Goal: Task Accomplishment & Management: Manage account settings

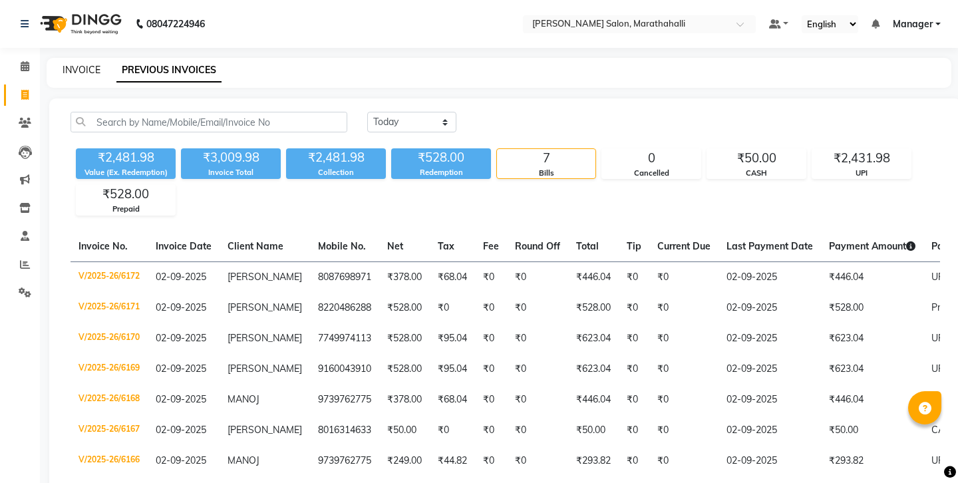
click at [84, 65] on link "INVOICE" at bounding box center [82, 70] width 38 height 12
select select "4783"
select select "service"
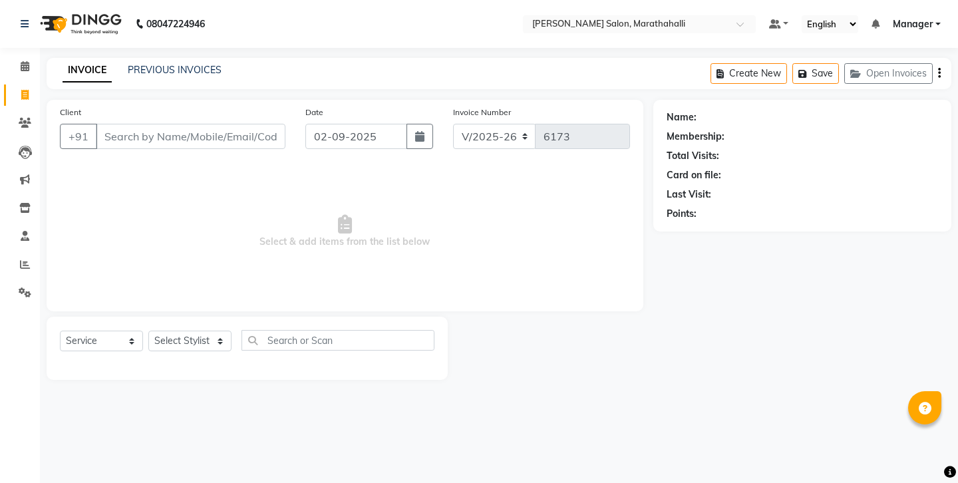
click at [163, 124] on input "Client" at bounding box center [191, 136] width 190 height 25
select select "51337"
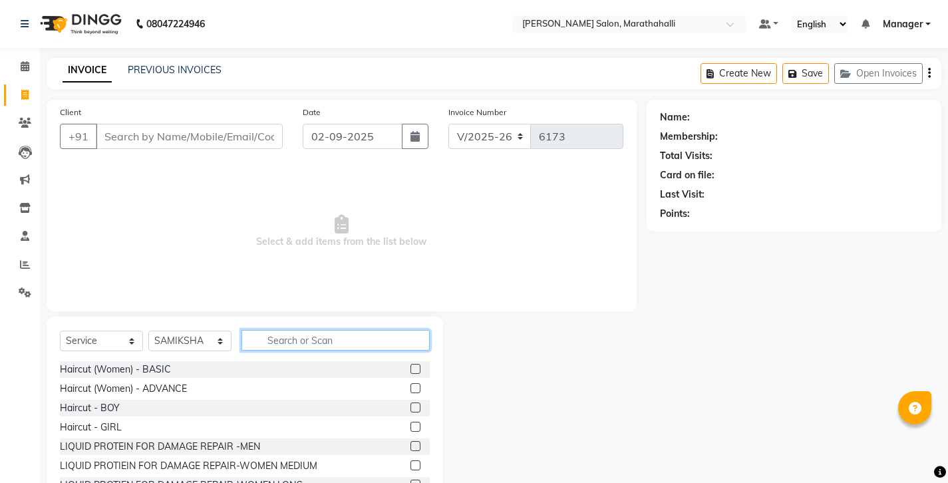
click at [283, 330] on input "text" at bounding box center [335, 340] width 188 height 21
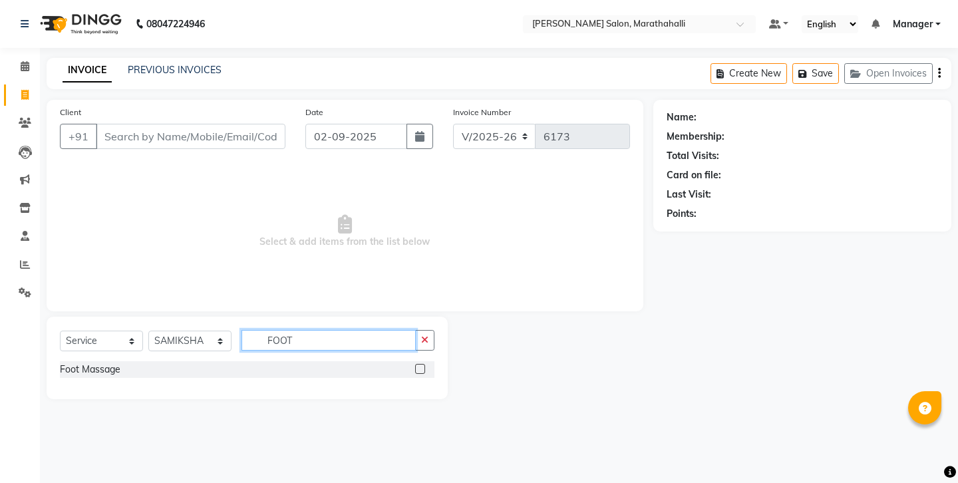
type input "FOOT"
click at [425, 364] on label at bounding box center [420, 369] width 10 height 10
click at [424, 365] on input "checkbox" at bounding box center [419, 369] width 9 height 9
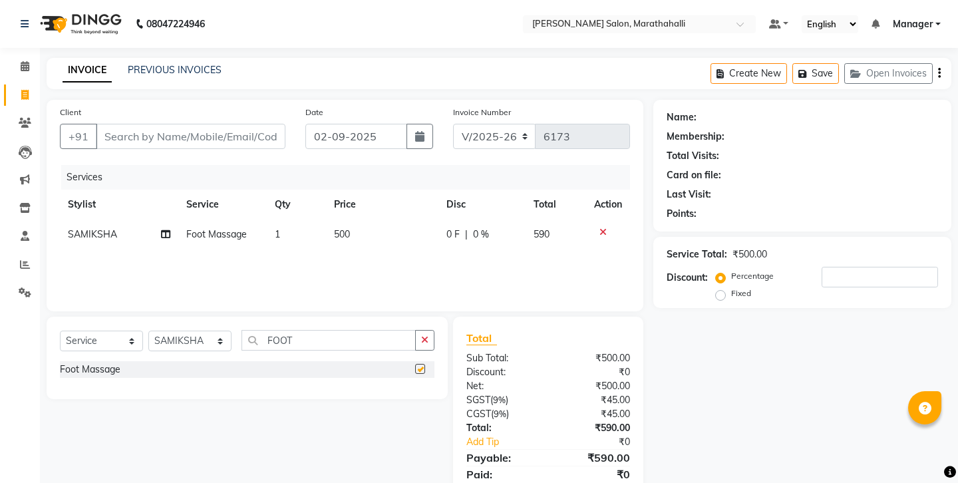
checkbox input "false"
click at [339, 330] on input "FOOT" at bounding box center [328, 340] width 174 height 21
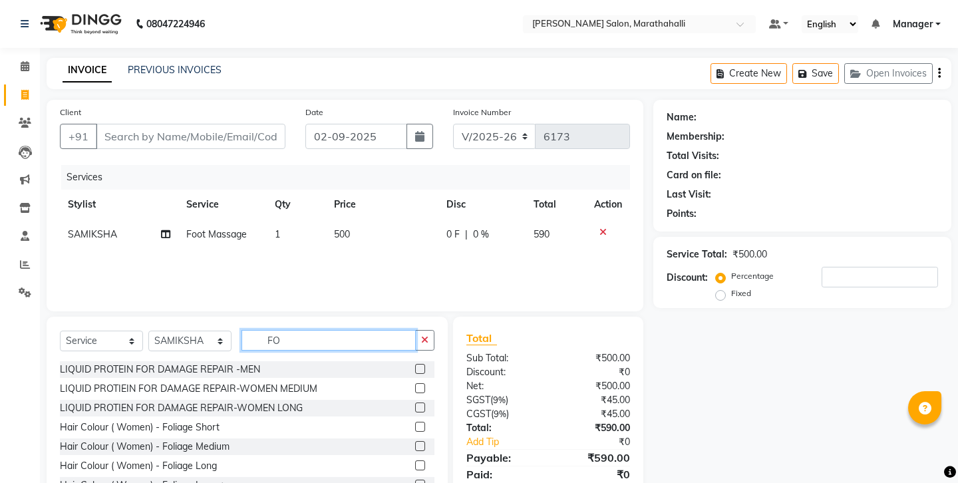
type input "F"
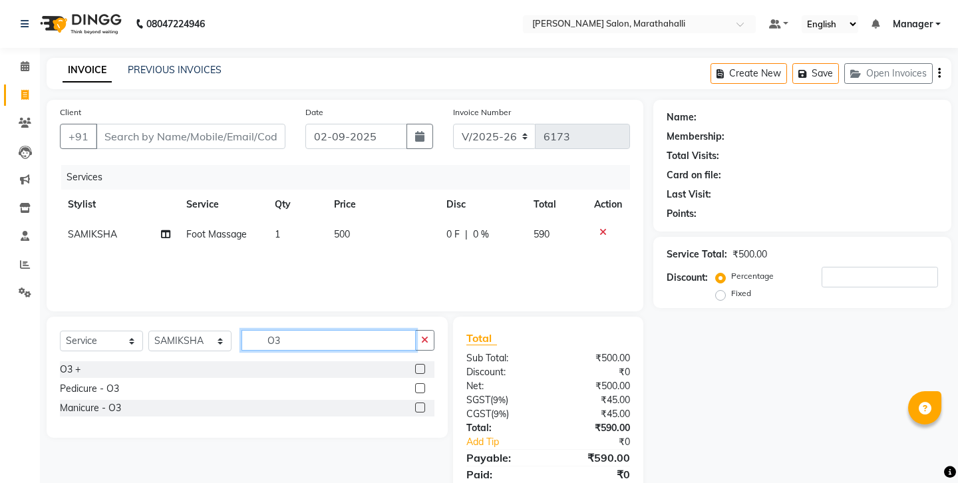
type input "O3"
click at [425, 402] on label at bounding box center [420, 407] width 10 height 10
click at [424, 404] on input "checkbox" at bounding box center [419, 408] width 9 height 9
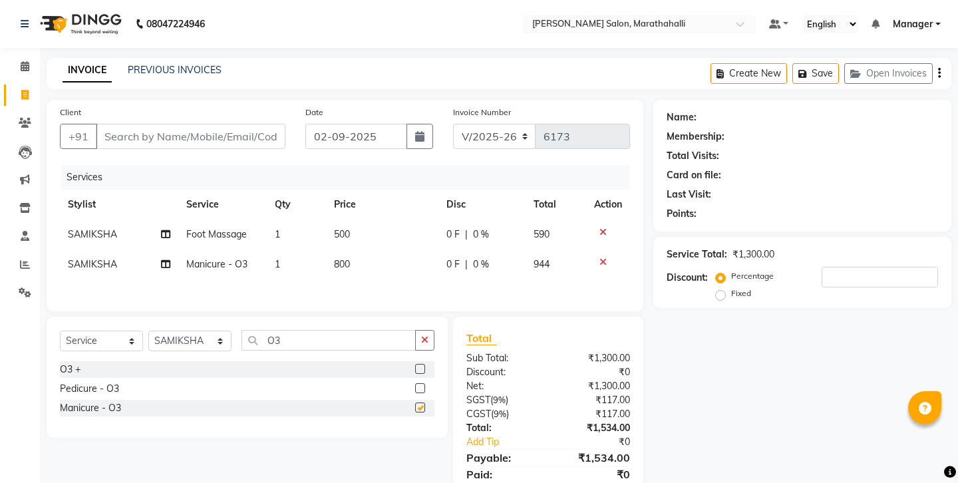
checkbox input "false"
click at [163, 124] on input "Client" at bounding box center [191, 136] width 190 height 25
click at [122, 124] on input "Client" at bounding box center [191, 136] width 190 height 25
click at [943, 70] on div "Create New Save Open Invoices" at bounding box center [830, 73] width 241 height 31
click at [941, 73] on icon "button" at bounding box center [939, 73] width 3 height 1
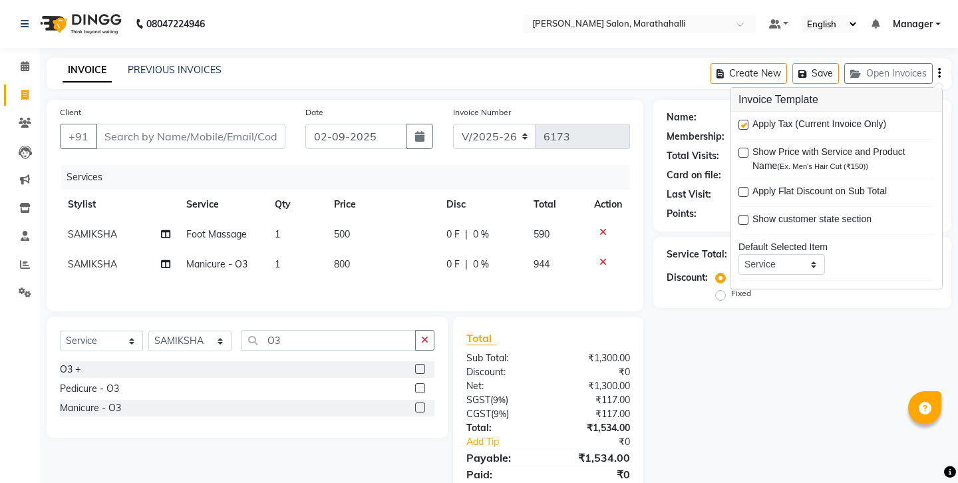
click at [741, 120] on label at bounding box center [743, 125] width 10 height 10
click at [741, 121] on input "checkbox" at bounding box center [742, 125] width 9 height 9
checkbox input "false"
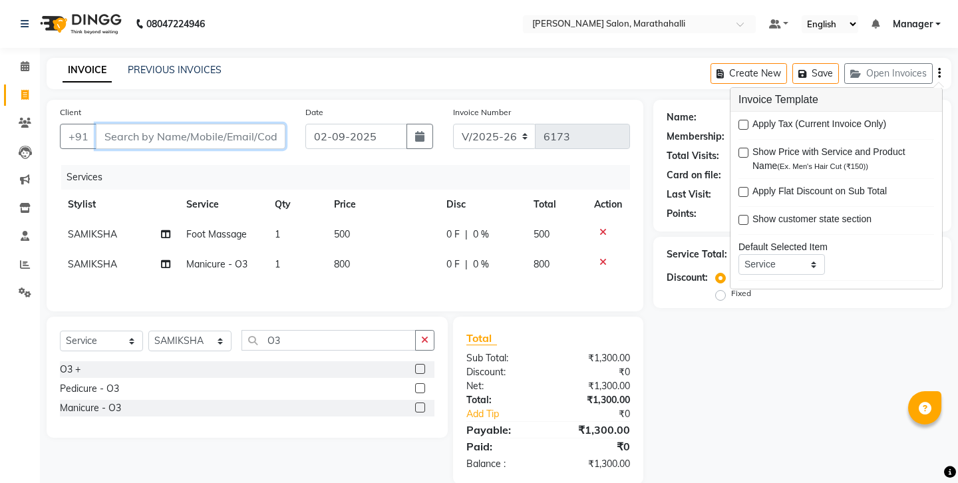
click at [159, 126] on input "Client" at bounding box center [191, 136] width 190 height 25
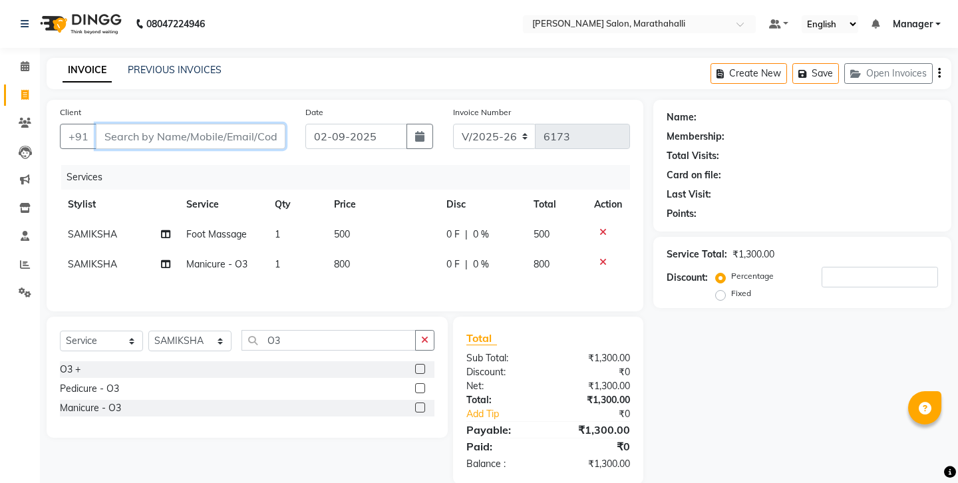
type input "7"
type input "0"
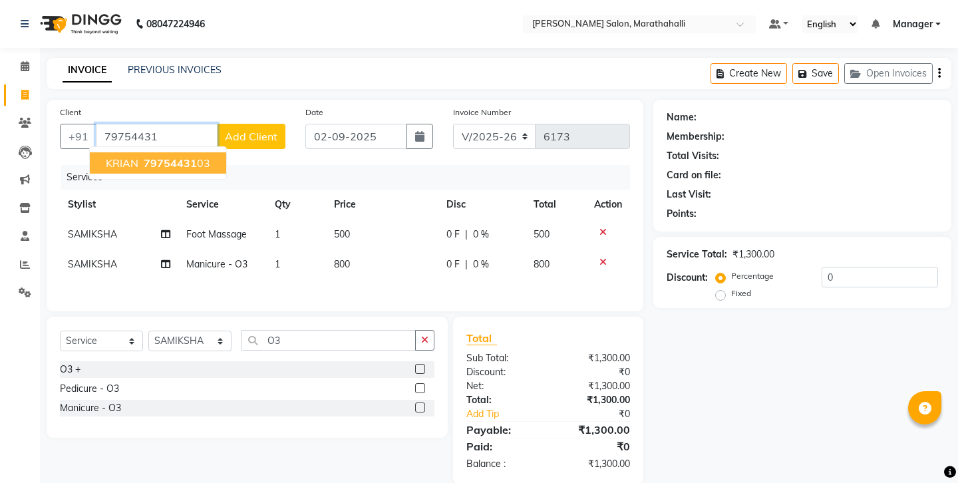
click at [125, 156] on span "KRIAN" at bounding box center [122, 162] width 33 height 13
type input "7975443103"
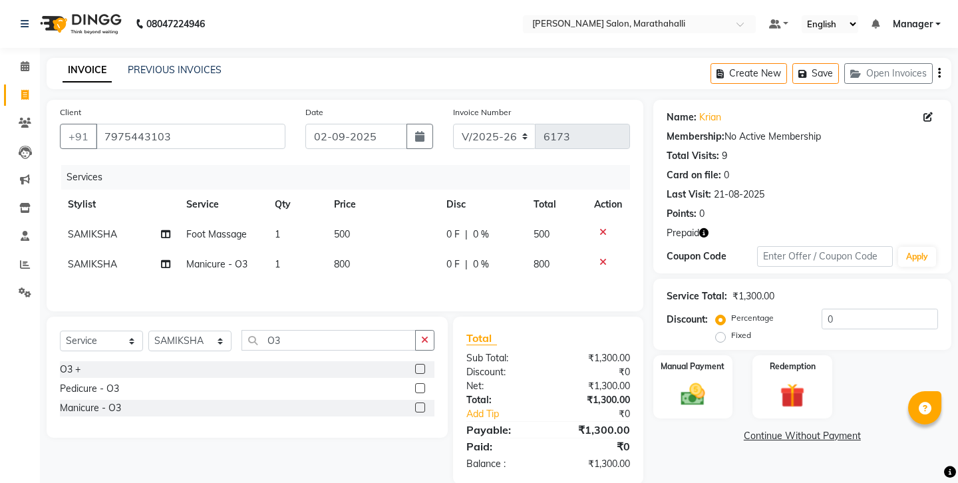
click at [699, 228] on icon "button" at bounding box center [703, 232] width 9 height 9
click at [806, 380] on img at bounding box center [792, 395] width 41 height 31
click at [759, 430] on span "Prepaid 1" at bounding box center [771, 437] width 43 height 15
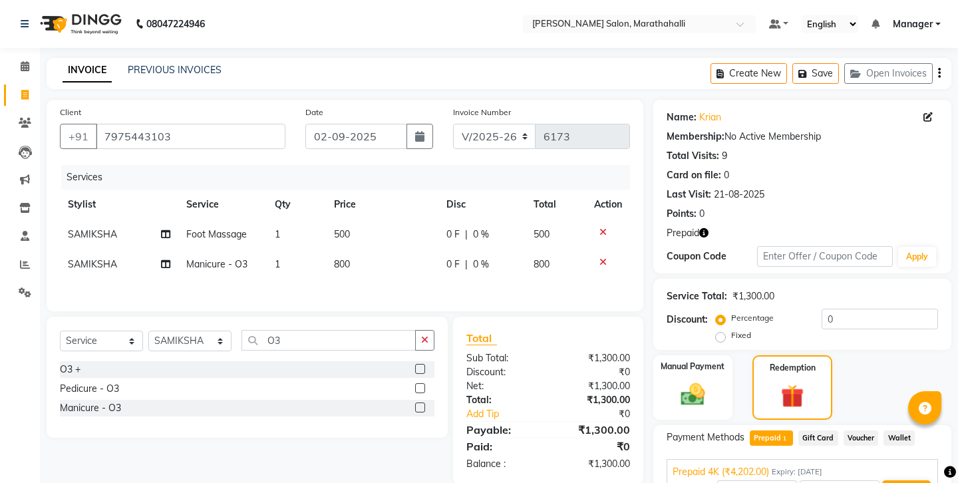
click at [899, 480] on button "Add" at bounding box center [906, 491] width 49 height 23
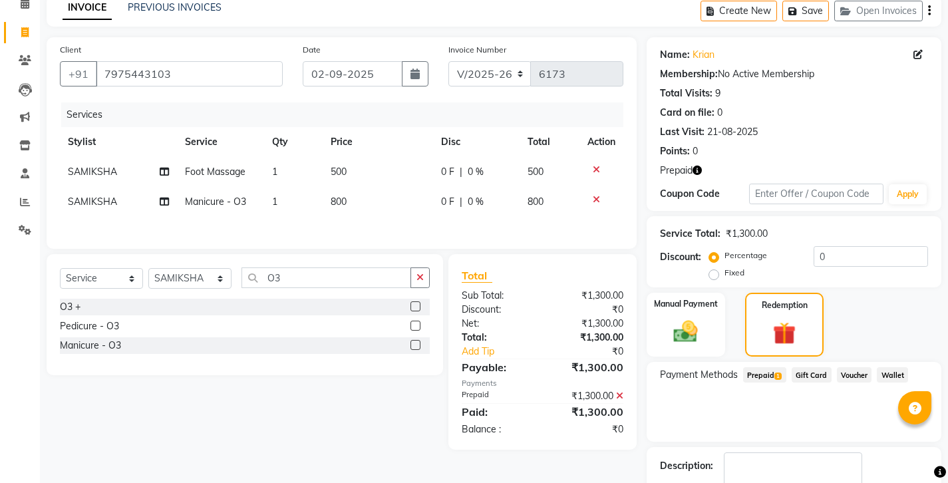
scroll to position [61, 0]
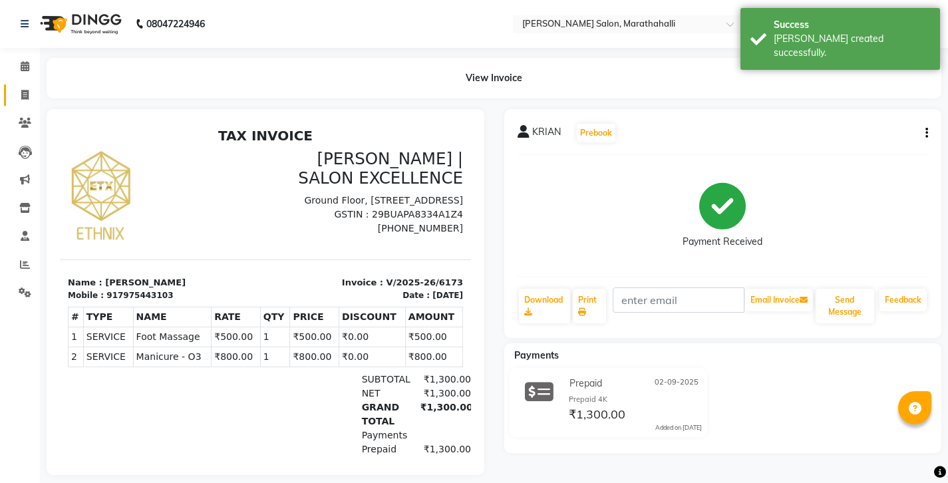
click at [24, 97] on link "Invoice" at bounding box center [20, 95] width 32 height 22
select select "service"
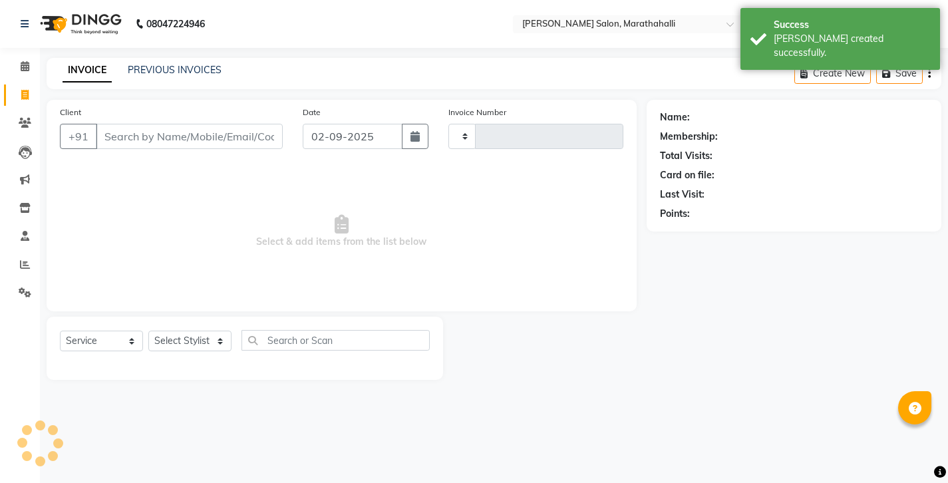
type input "6174"
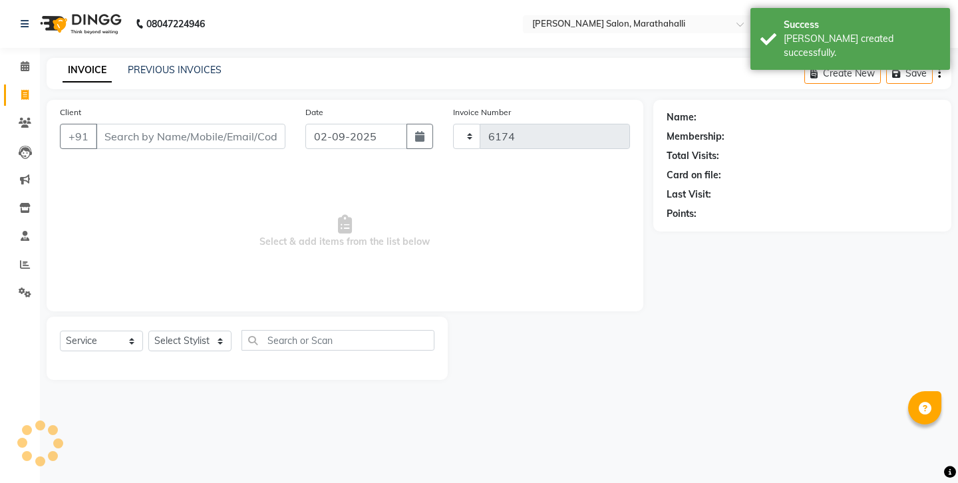
select select "4783"
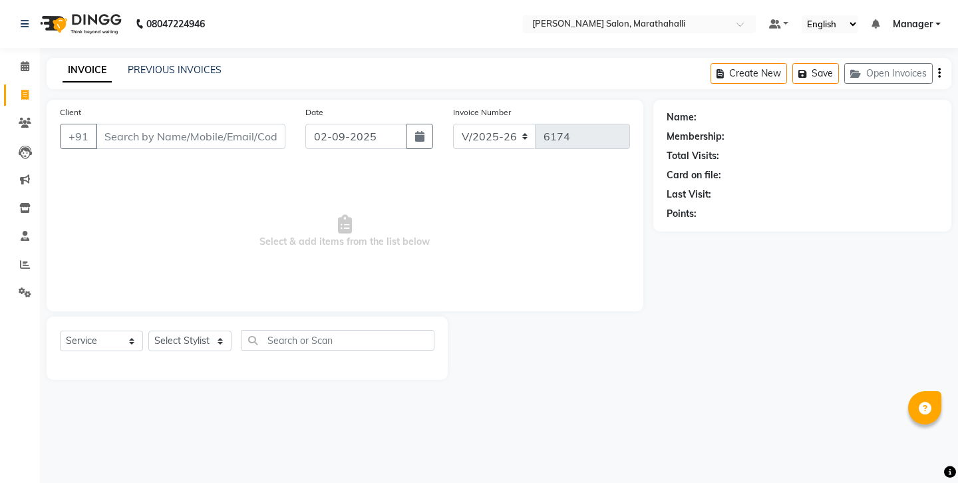
click at [133, 124] on input "Client" at bounding box center [191, 136] width 190 height 25
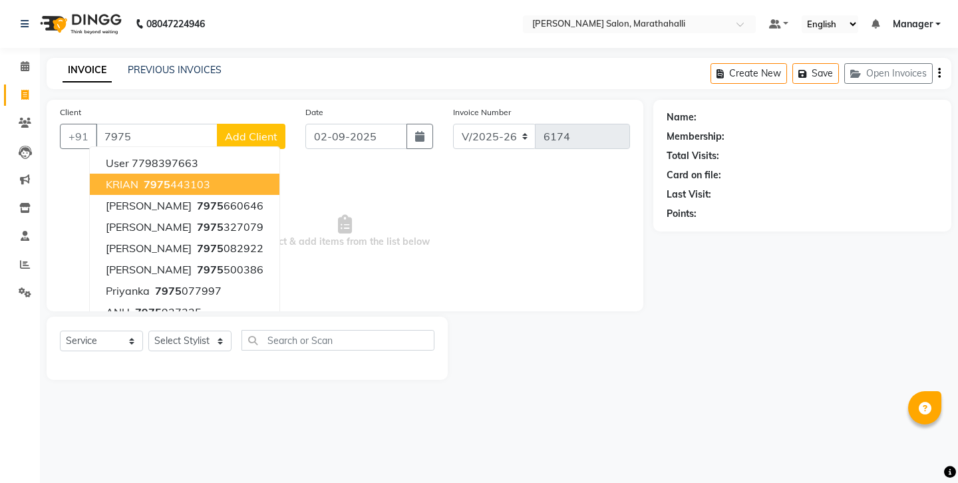
click at [158, 178] on ngb-highlight "7975 443103" at bounding box center [175, 184] width 69 height 13
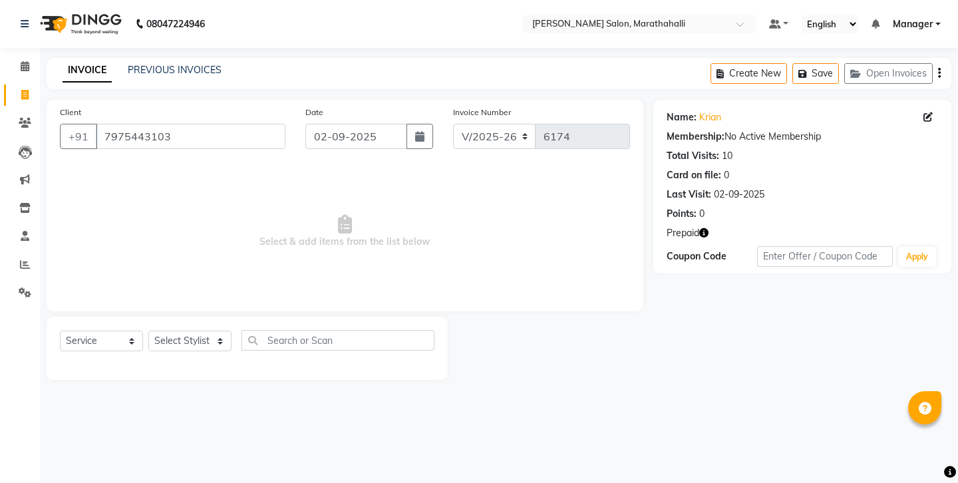
click at [680, 226] on span "Prepaid" at bounding box center [683, 233] width 33 height 14
click at [699, 228] on icon "button" at bounding box center [703, 232] width 9 height 9
click at [162, 126] on input "7975443103" at bounding box center [191, 136] width 190 height 25
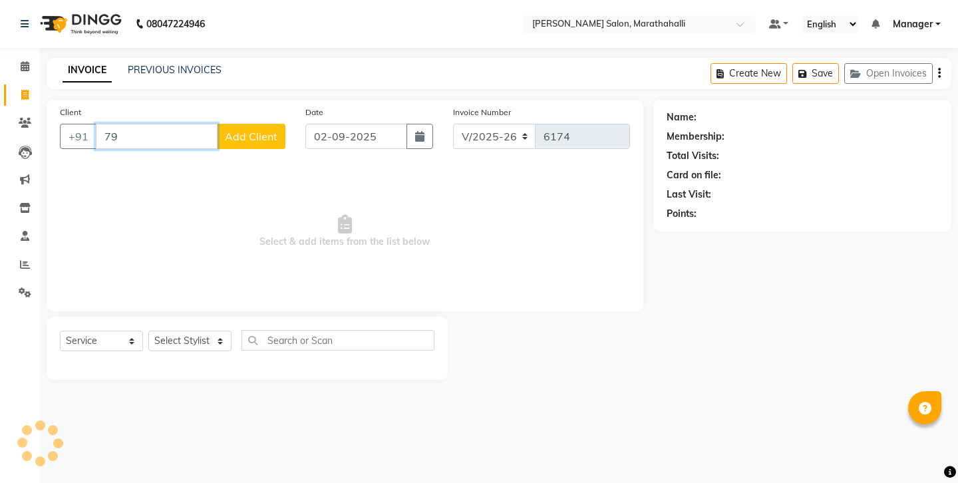
type input "7"
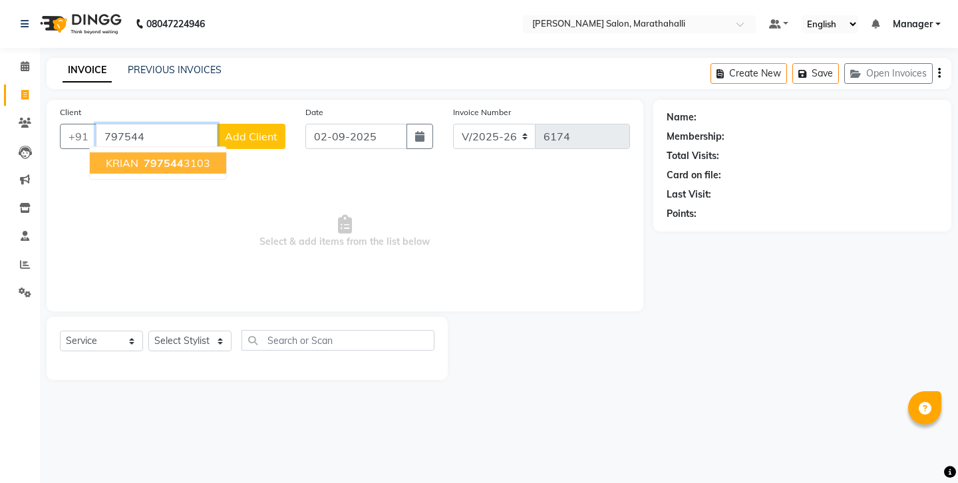
click at [152, 157] on ngb-typeahead-window "KRIAN 797544 3103" at bounding box center [158, 162] width 138 height 33
click at [152, 156] on button "KRIAN 797544 3103" at bounding box center [158, 162] width 136 height 21
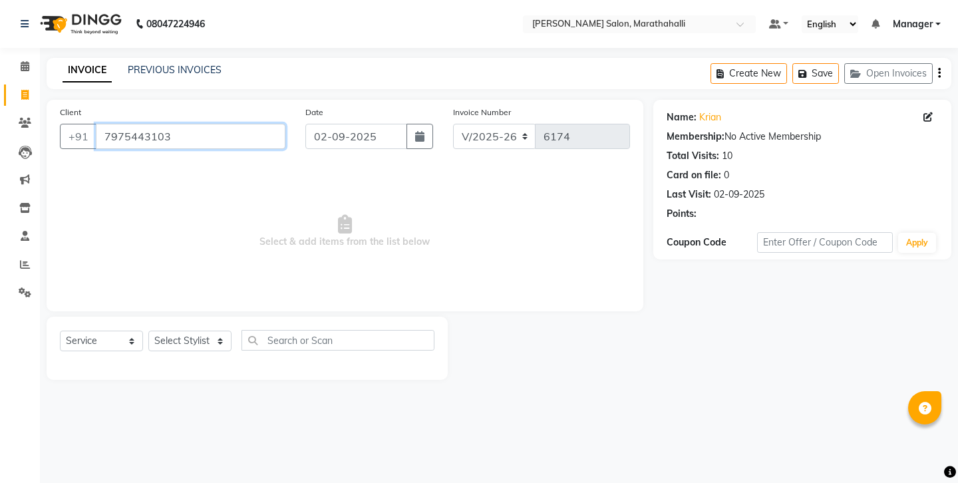
click at [189, 124] on input "7975443103" at bounding box center [191, 136] width 190 height 25
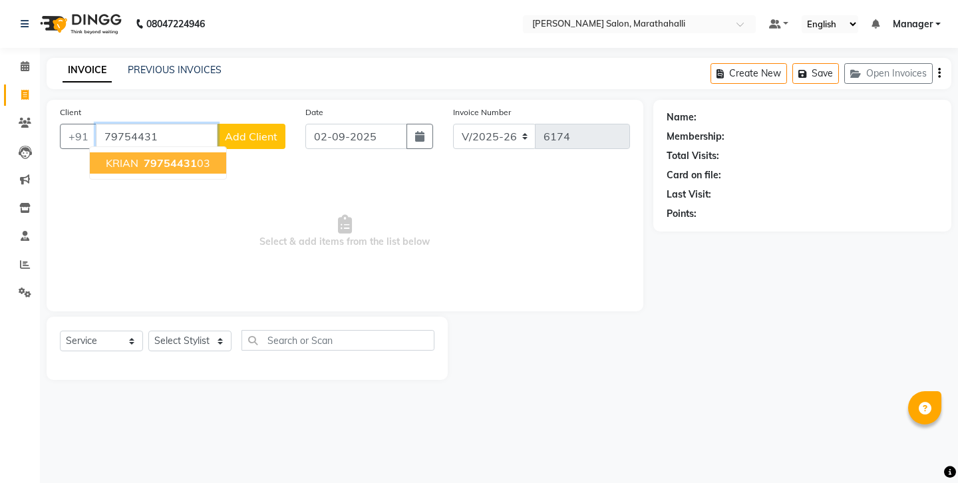
click at [167, 156] on span "79754431" at bounding box center [170, 162] width 53 height 13
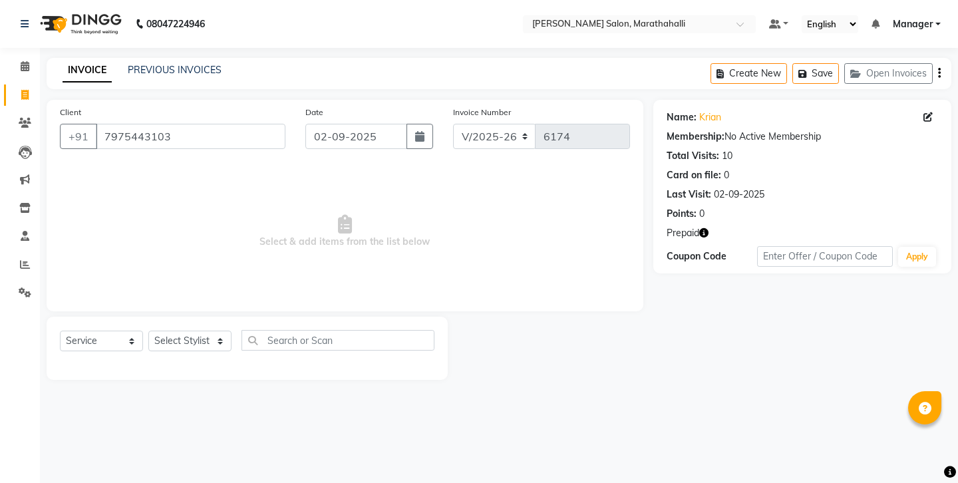
click at [699, 228] on icon "button" at bounding box center [703, 232] width 9 height 9
click at [172, 130] on input "7975443103" at bounding box center [191, 136] width 190 height 25
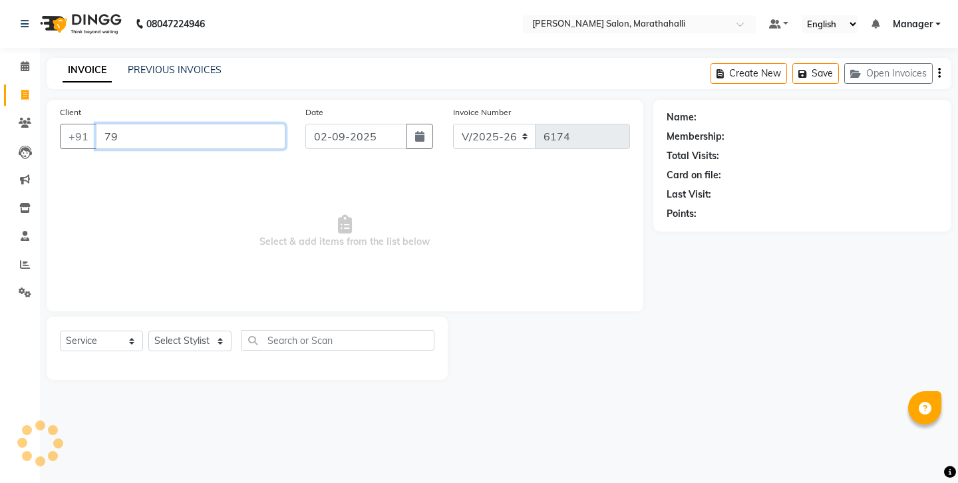
type input "7"
click at [142, 66] on link "PREVIOUS INVOICES" at bounding box center [175, 70] width 94 height 12
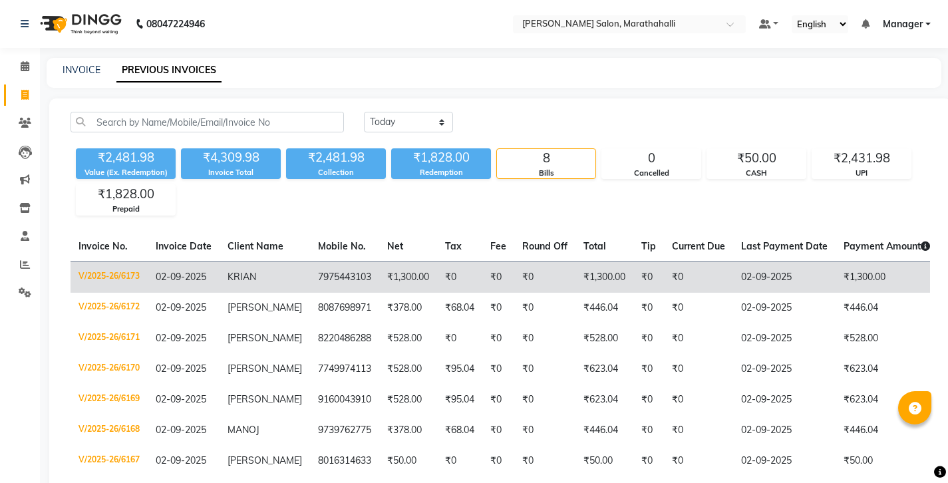
click at [437, 261] on td "₹0" at bounding box center [459, 276] width 45 height 31
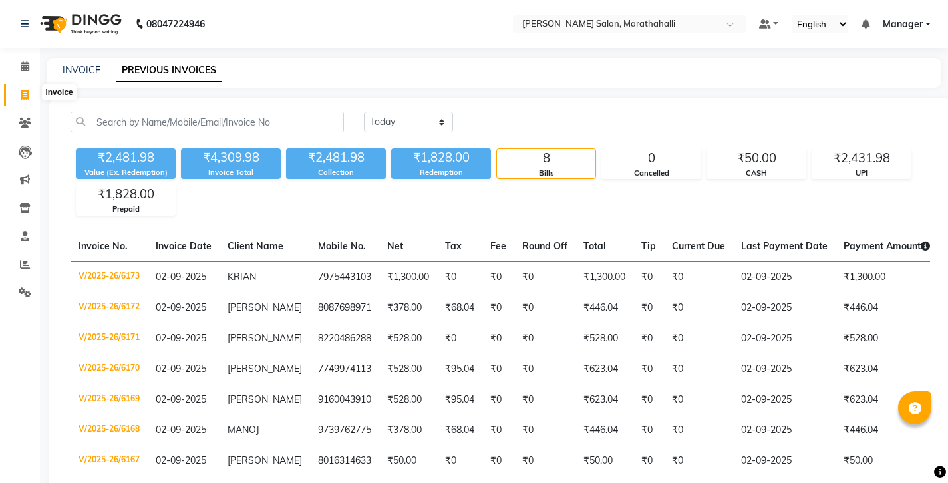
click at [26, 92] on icon at bounding box center [24, 95] width 7 height 10
select select "4783"
select select "service"
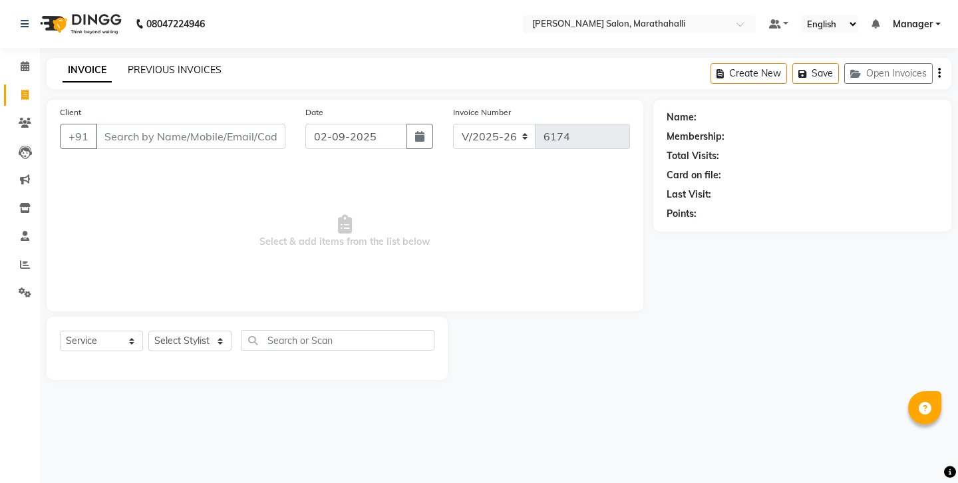
click at [182, 65] on link "PREVIOUS INVOICES" at bounding box center [175, 70] width 94 height 12
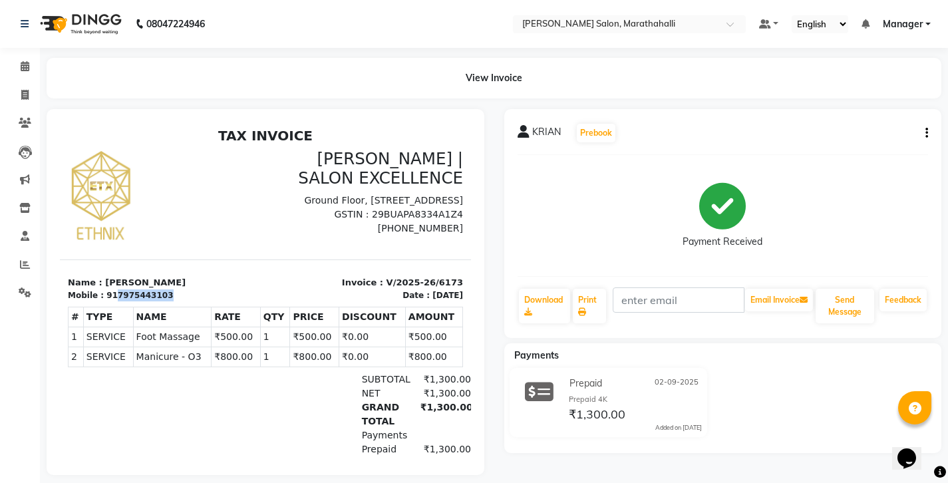
drag, startPoint x: 104, startPoint y: 281, endPoint x: 180, endPoint y: 279, distance: 76.5
click at [180, 289] on div "Mobile : 917975443103" at bounding box center [163, 295] width 190 height 12
copy div "7975443103"
drag, startPoint x: 116, startPoint y: 409, endPoint x: 116, endPoint y: 366, distance: 43.2
click at [116, 407] on div at bounding box center [134, 422] width 132 height 98
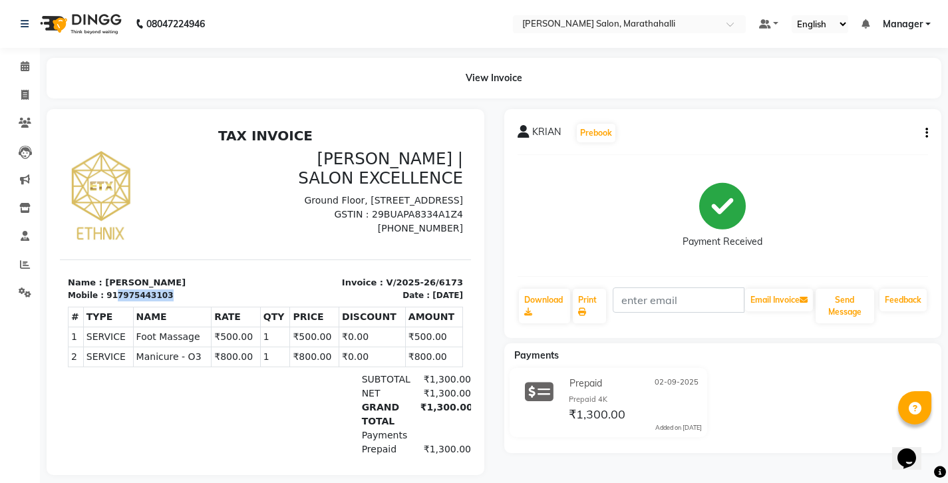
drag, startPoint x: 103, startPoint y: 279, endPoint x: 164, endPoint y: 285, distance: 61.5
click at [164, 289] on div "Mobile : 917975443103" at bounding box center [163, 295] width 190 height 12
copy div "7975443103"
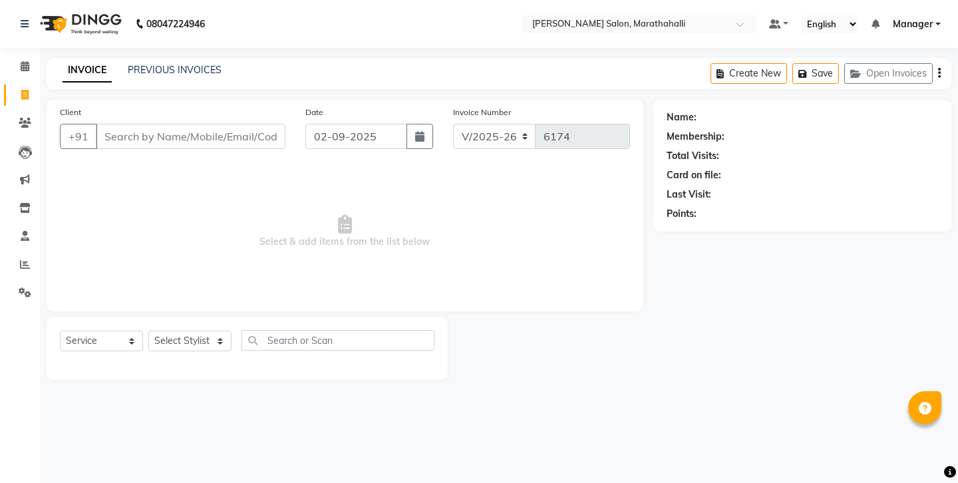
select select "4783"
select select "service"
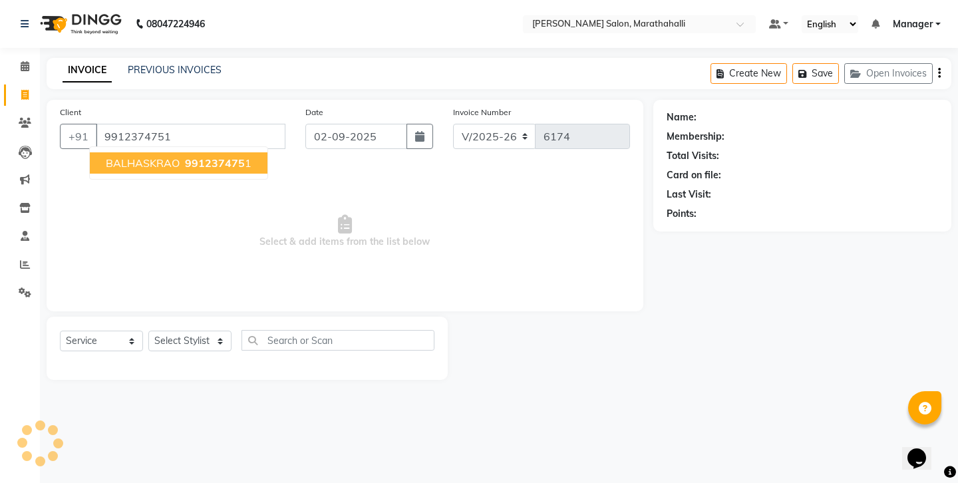
type input "9912374751"
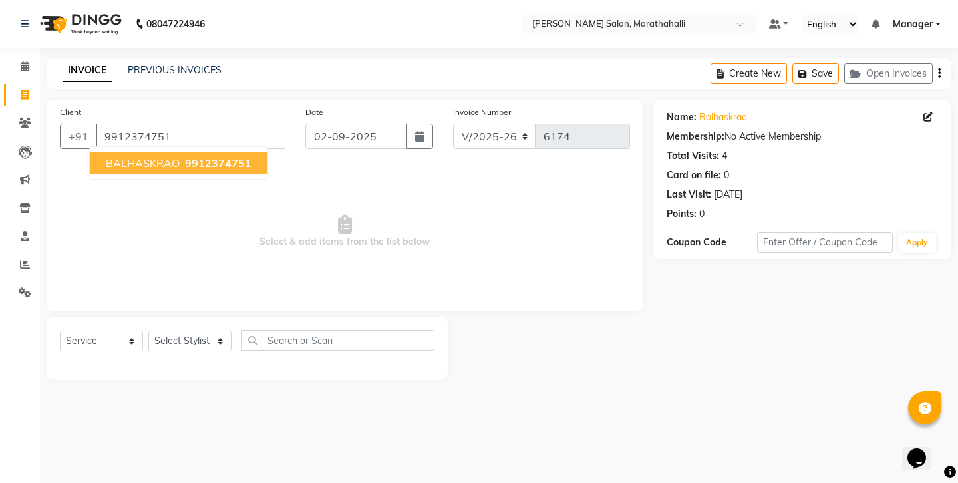
click at [138, 156] on span "BALHASKRAO" at bounding box center [143, 162] width 74 height 13
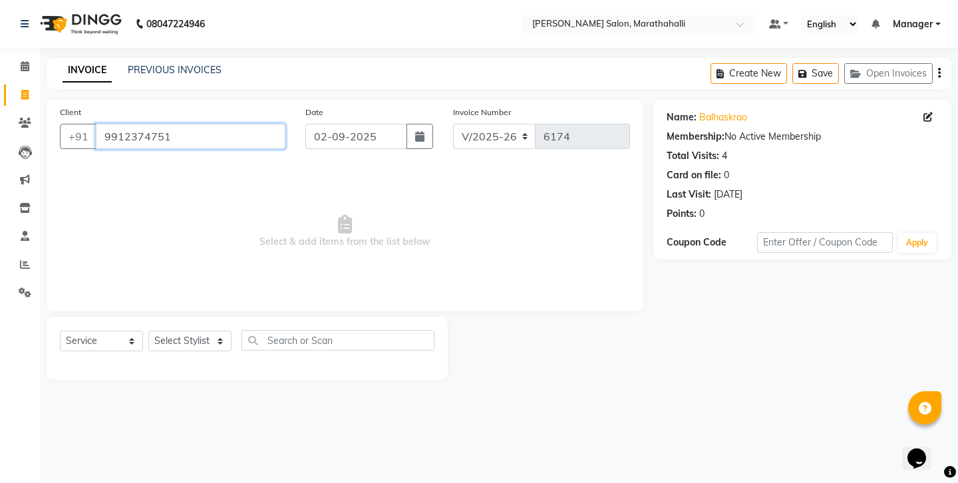
click at [118, 126] on input "9912374751" at bounding box center [191, 136] width 190 height 25
click at [25, 118] on icon at bounding box center [25, 123] width 13 height 10
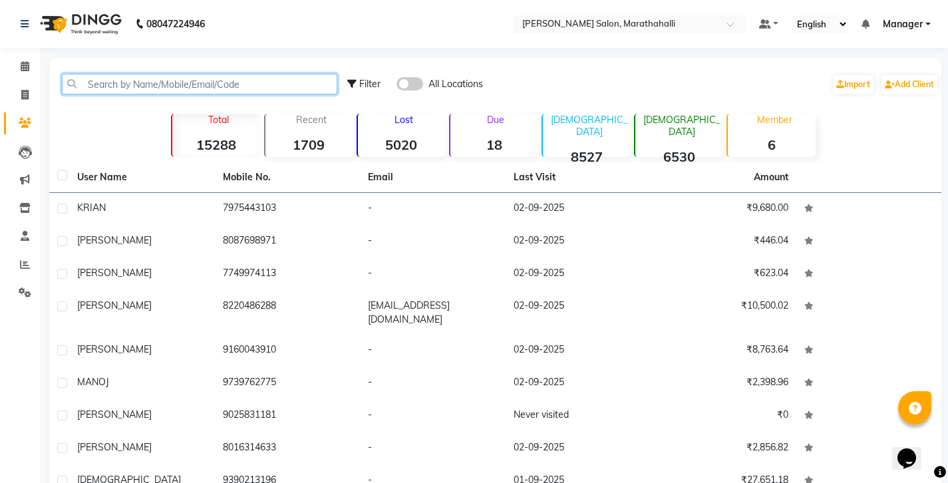
click at [205, 74] on input "text" at bounding box center [199, 84] width 275 height 21
paste input "9912374751"
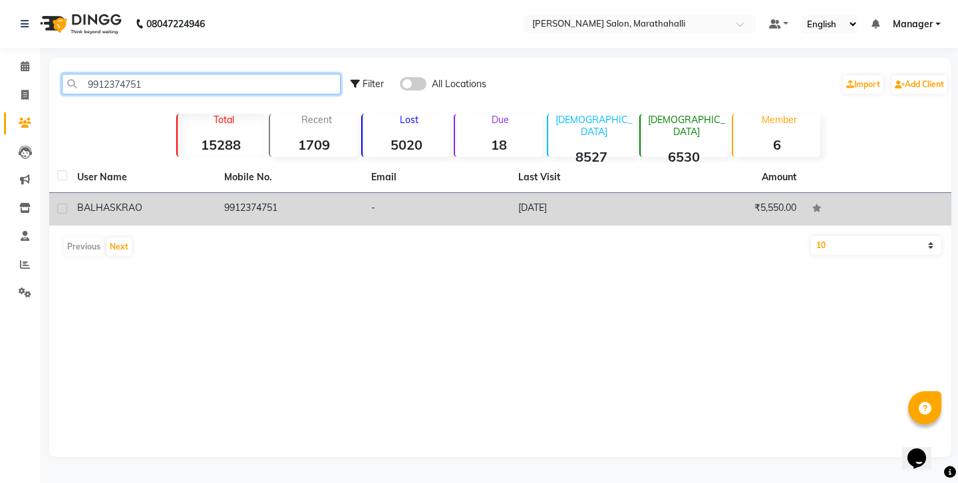
type input "9912374751"
click at [325, 193] on td "9912374751" at bounding box center [289, 209] width 147 height 33
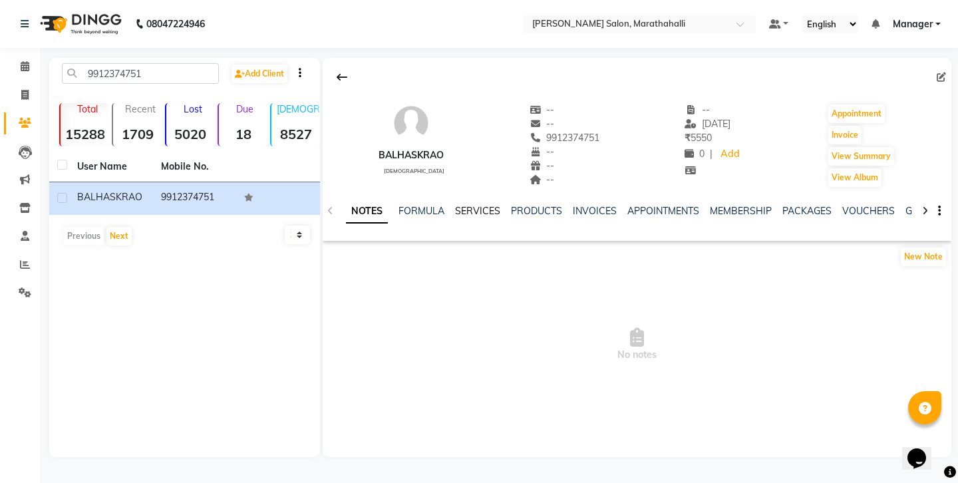
click at [462, 205] on link "SERVICES" at bounding box center [477, 211] width 45 height 12
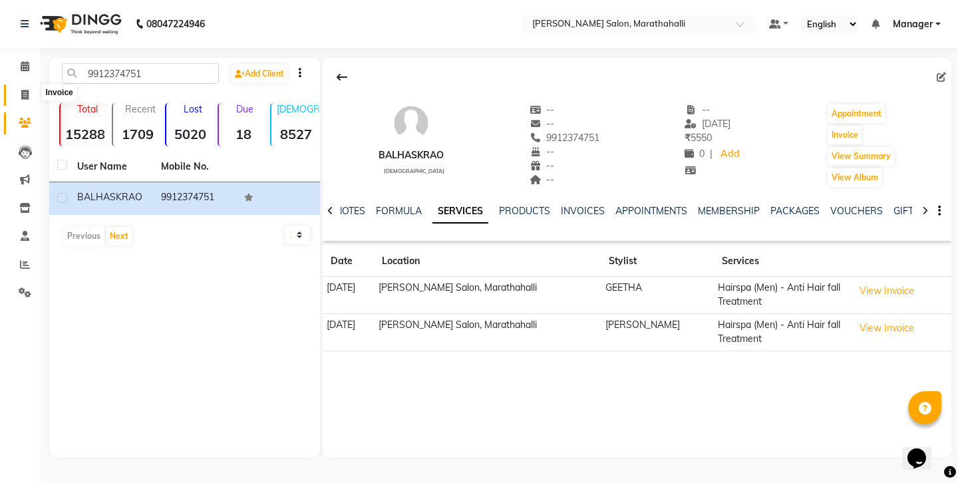
click at [25, 92] on icon at bounding box center [24, 95] width 7 height 10
select select "4783"
select select "service"
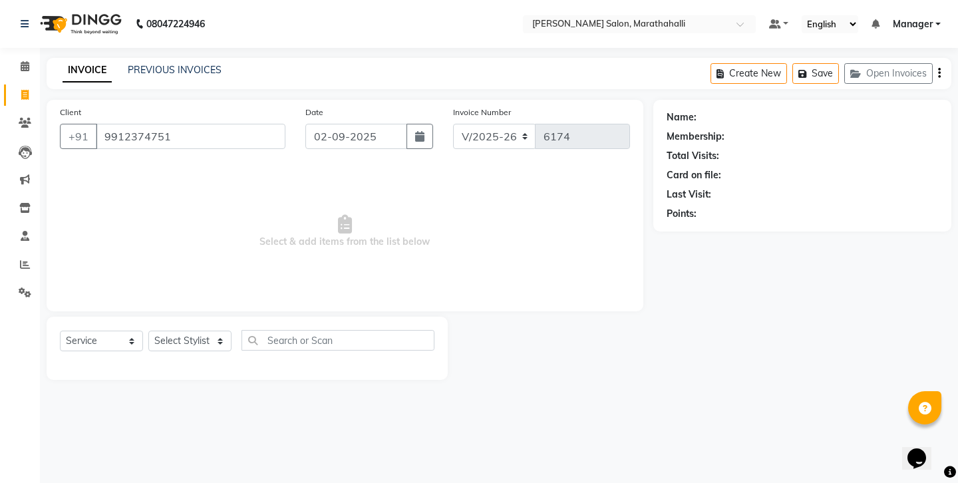
type input "9912374751"
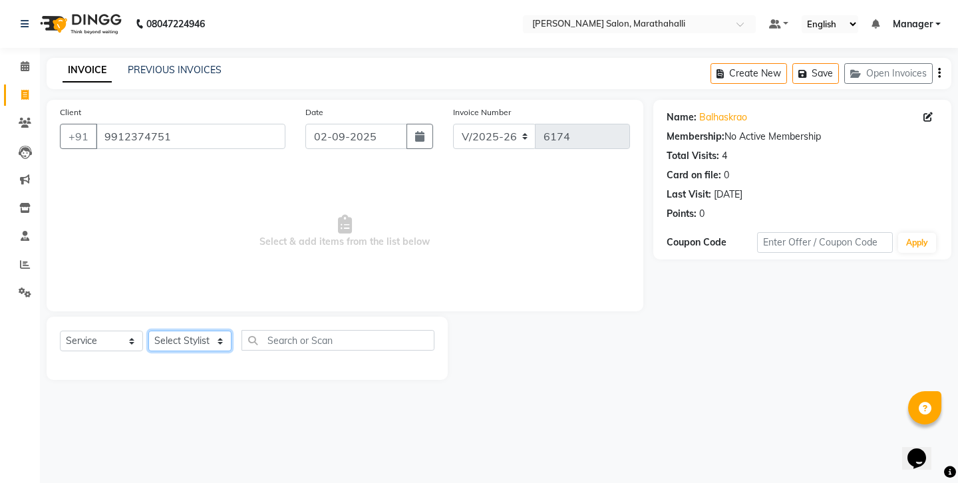
click at [161, 331] on select "Select Stylist [PERSON_NAME] Abhishek [PERSON_NAME] [PERSON_NAME] anju [PERSON_…" at bounding box center [189, 341] width 83 height 21
select select "57548"
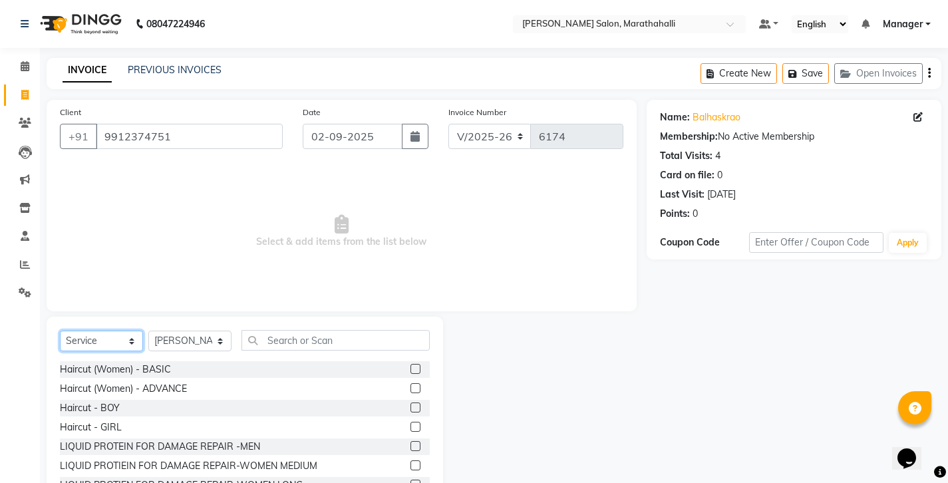
click at [76, 331] on select "Select Service Product Membership Package Voucher Prepaid Gift Card" at bounding box center [101, 341] width 83 height 21
select select "product"
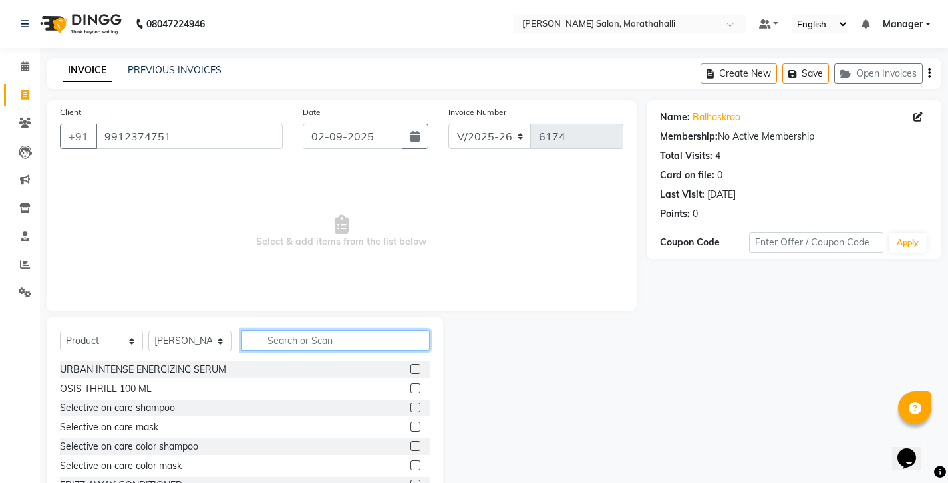
click at [297, 330] on input "text" at bounding box center [335, 340] width 188 height 21
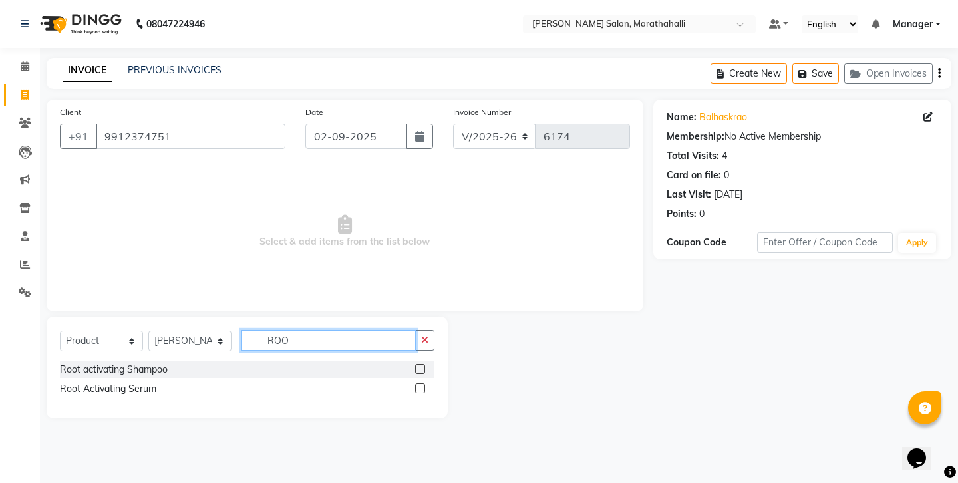
type input "ROO"
click at [425, 364] on label at bounding box center [420, 369] width 10 height 10
click at [424, 365] on input "checkbox" at bounding box center [419, 369] width 9 height 9
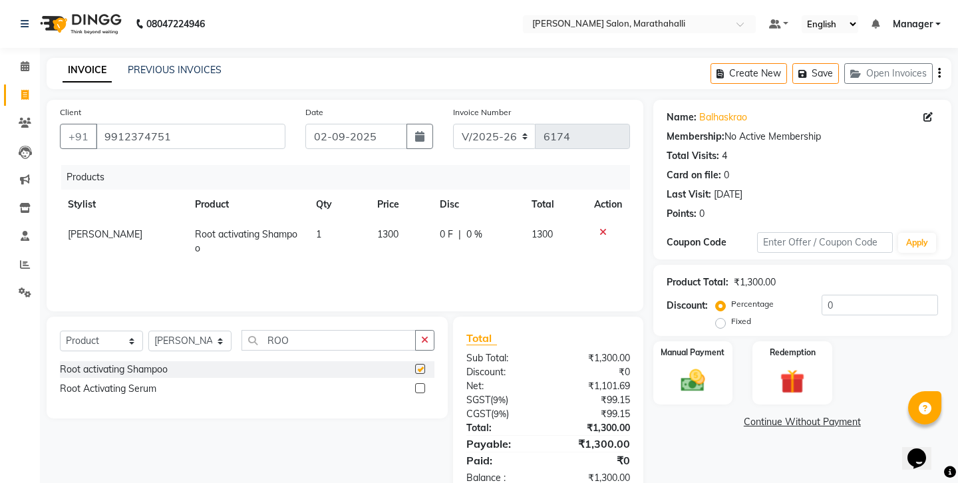
click at [425, 364] on label at bounding box center [420, 369] width 10 height 10
click at [424, 365] on input "checkbox" at bounding box center [419, 369] width 9 height 9
click at [424, 364] on label at bounding box center [420, 369] width 10 height 10
click at [424, 365] on input "checkbox" at bounding box center [419, 369] width 9 height 9
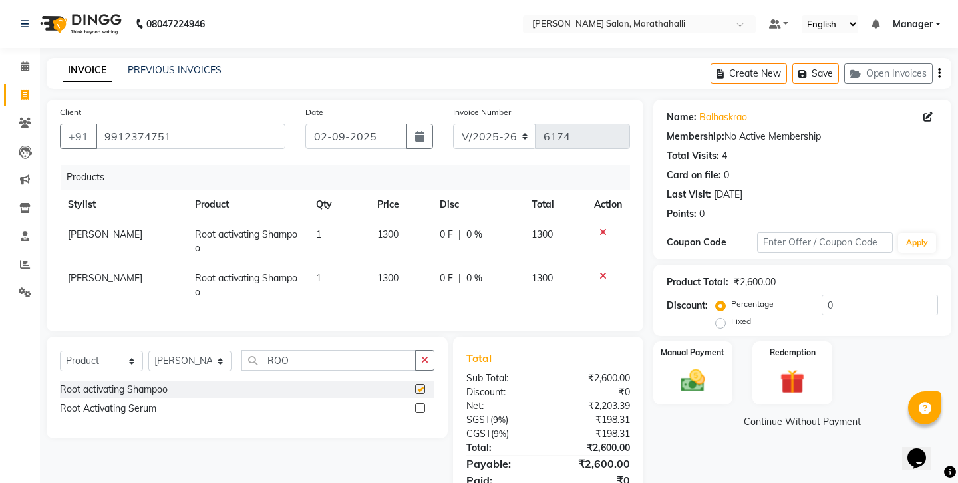
checkbox input "false"
click at [698, 366] on img at bounding box center [692, 380] width 41 height 29
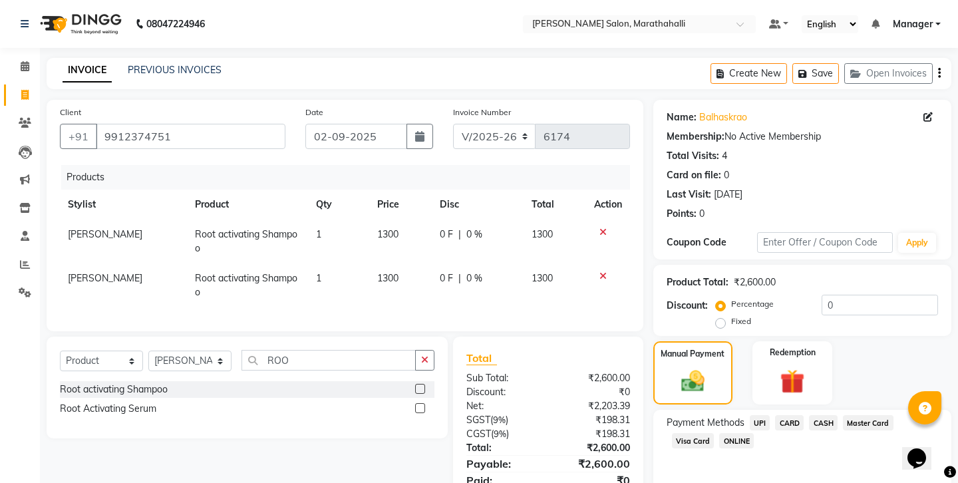
click at [84, 228] on span "[PERSON_NAME]" at bounding box center [105, 234] width 75 height 12
select select "57548"
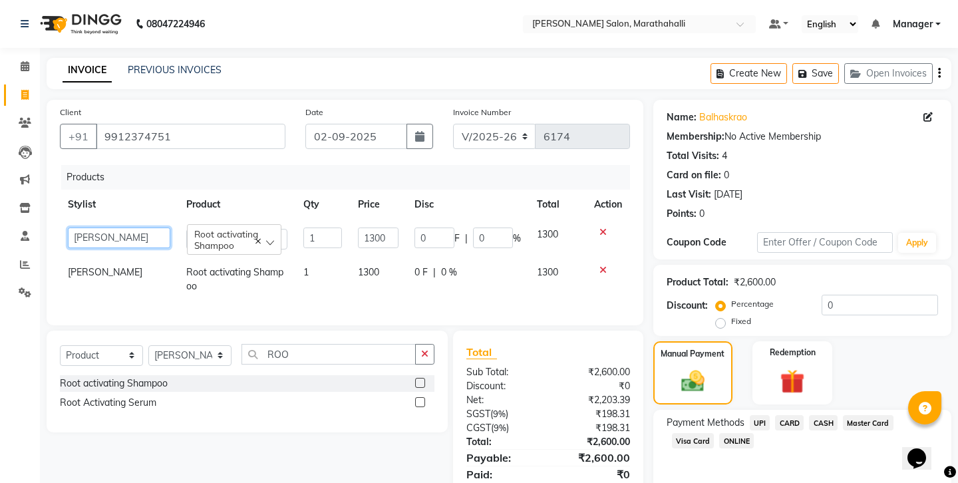
click at [104, 227] on select "[PERSON_NAME] Abhishek [PERSON_NAME] [PERSON_NAME] anju [PERSON_NAME] [PERSON_N…" at bounding box center [119, 237] width 102 height 21
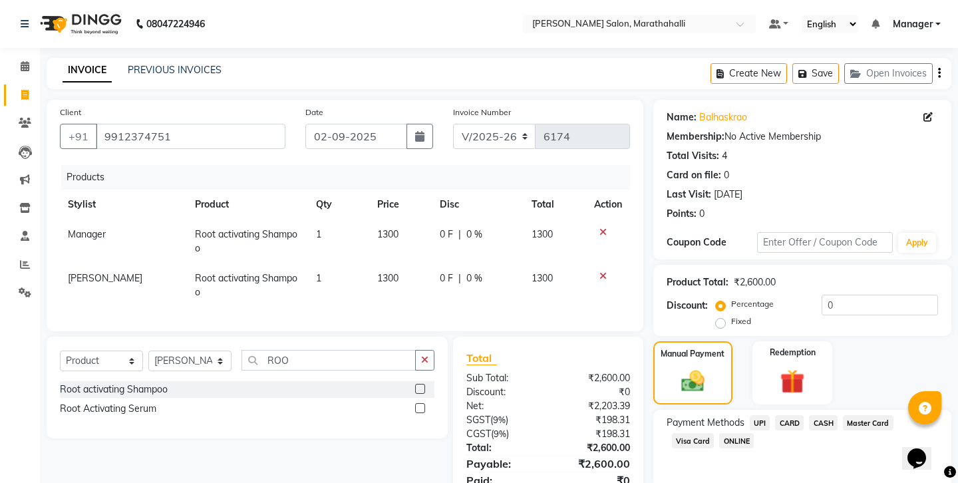
click at [76, 272] on span "[PERSON_NAME]" at bounding box center [105, 278] width 75 height 12
select select "57548"
click at [750, 415] on span "UPI" at bounding box center [760, 422] width 21 height 15
click at [796, 456] on input "2600" at bounding box center [851, 466] width 174 height 21
type input "2550"
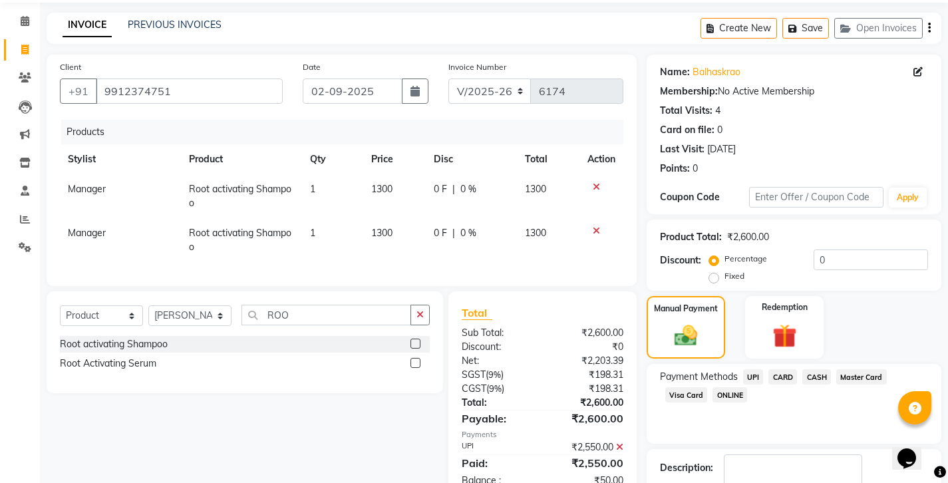
scroll to position [45, 0]
checkbox input "false"
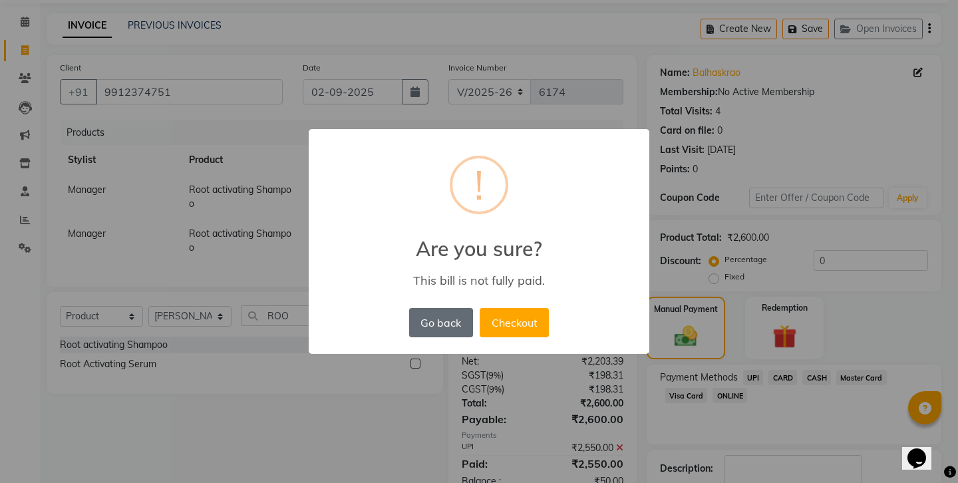
click at [448, 311] on button "Go back" at bounding box center [441, 322] width 64 height 29
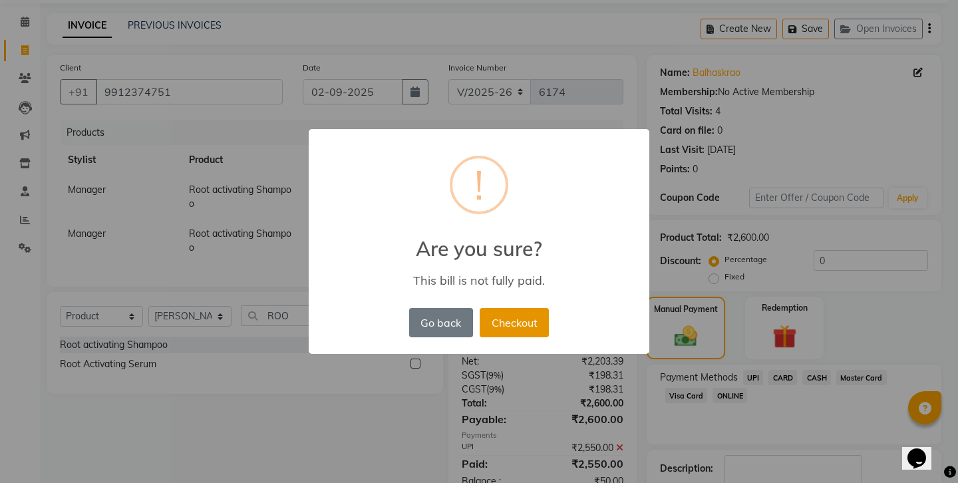
click at [516, 315] on button "Checkout" at bounding box center [514, 322] width 69 height 29
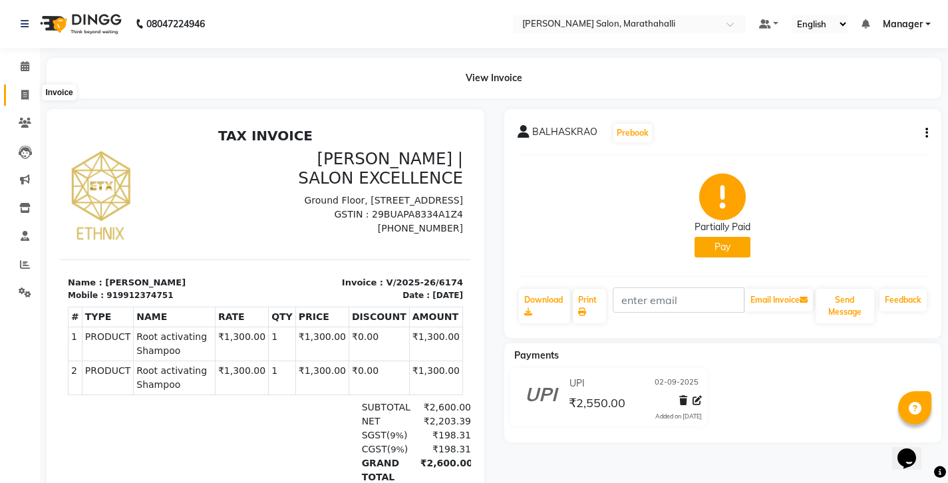
click at [24, 90] on icon at bounding box center [24, 95] width 7 height 10
select select "4783"
select select "service"
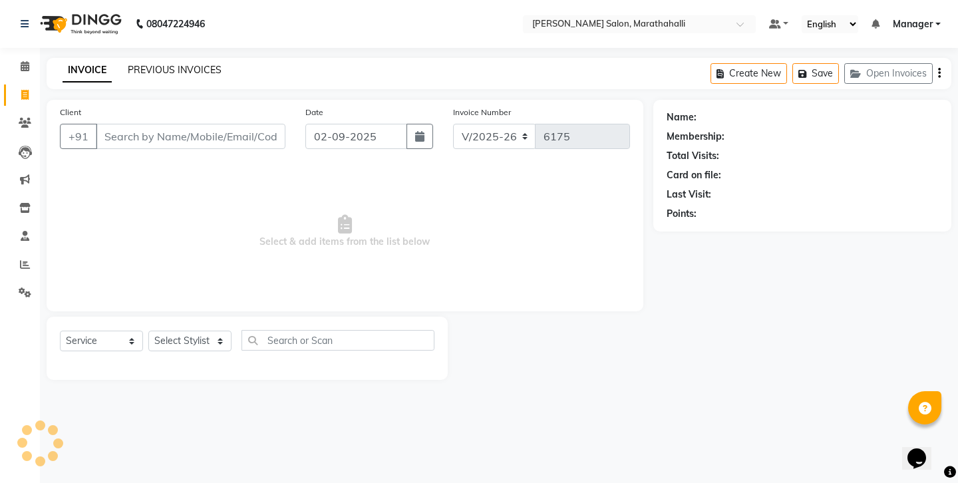
click at [167, 64] on link "PREVIOUS INVOICES" at bounding box center [175, 70] width 94 height 12
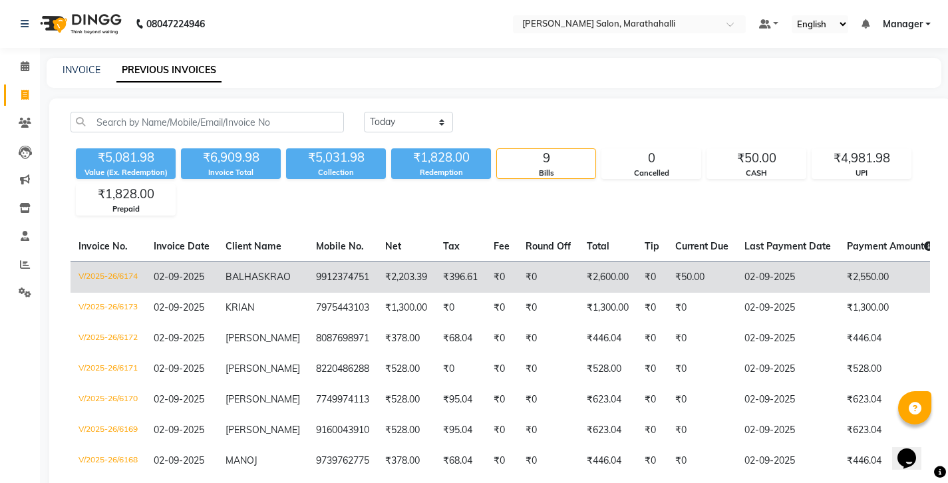
click at [377, 261] on td "₹2,203.39" at bounding box center [406, 276] width 58 height 31
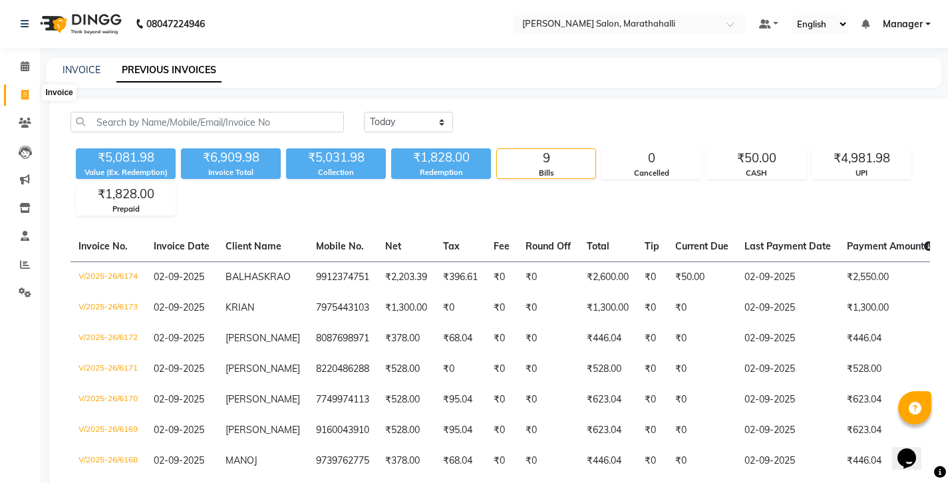
click at [20, 93] on span at bounding box center [24, 95] width 23 height 15
select select "service"
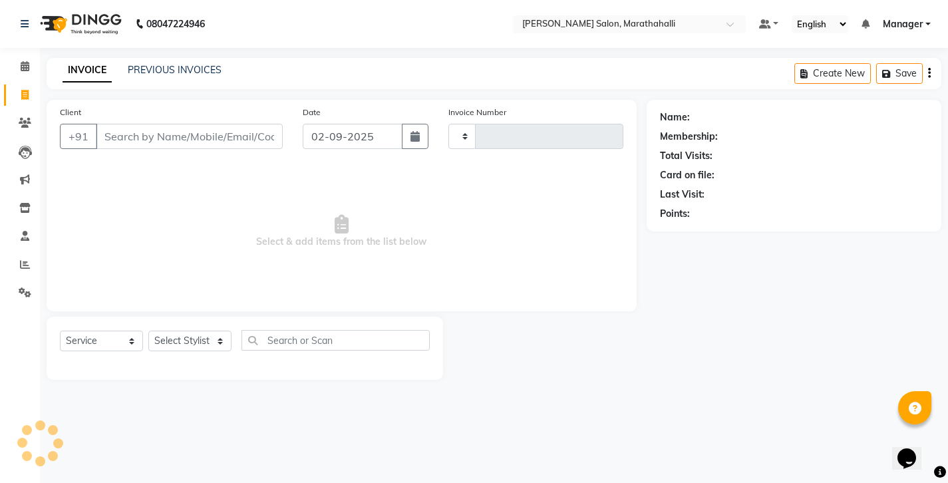
type input "6175"
select select "4783"
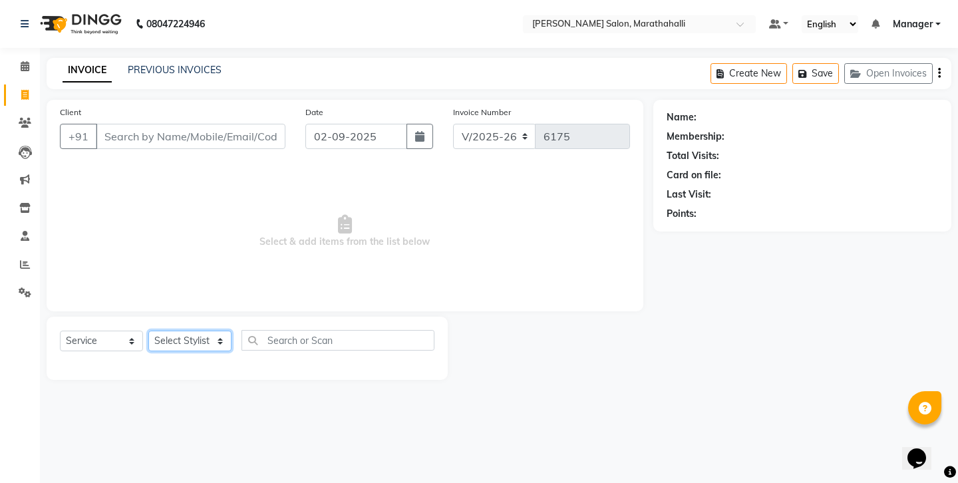
select select "90512"
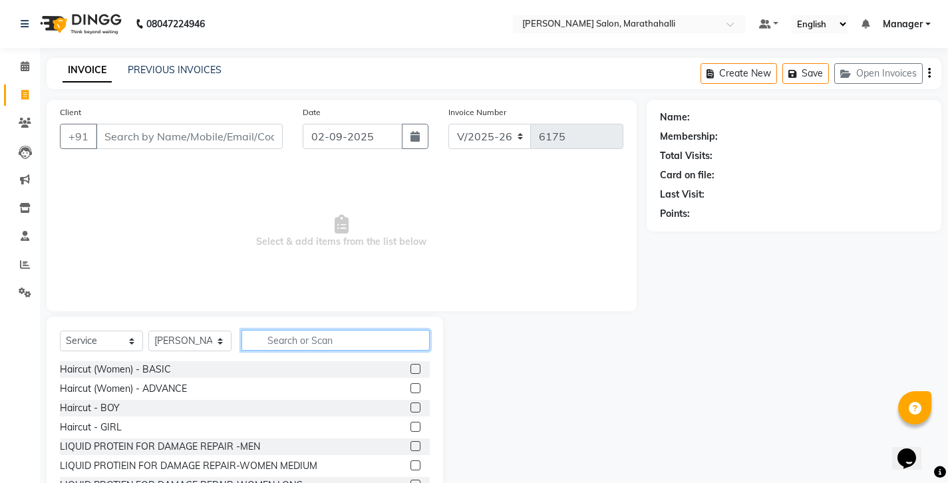
click at [301, 330] on input "text" at bounding box center [335, 340] width 188 height 21
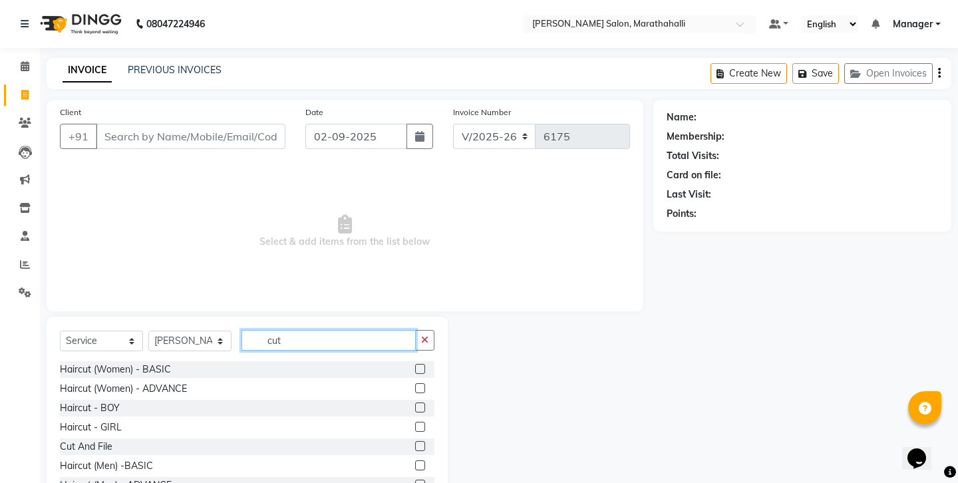
type input "cut"
click at [424, 460] on label at bounding box center [420, 465] width 10 height 10
click at [424, 462] on input "checkbox" at bounding box center [419, 466] width 9 height 9
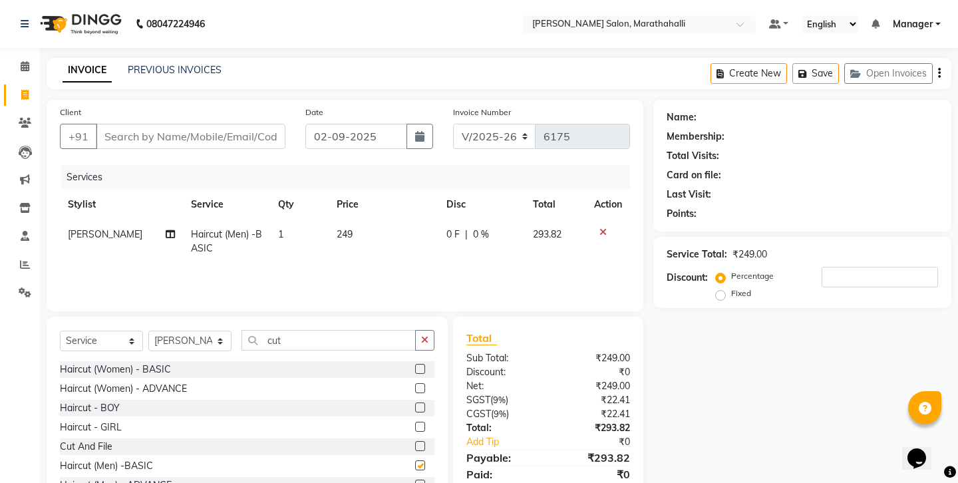
checkbox input "false"
click at [434, 330] on button "button" at bounding box center [424, 340] width 19 height 21
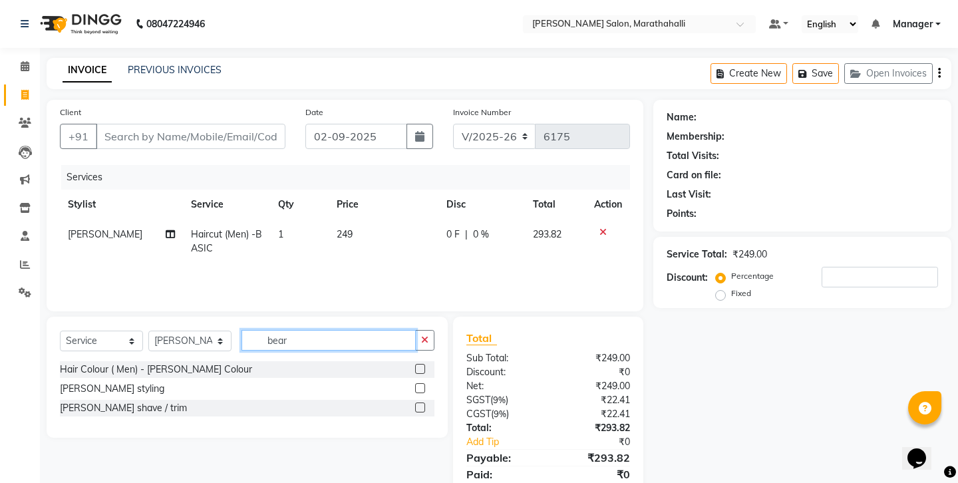
type input "bear"
click at [424, 402] on label at bounding box center [420, 407] width 10 height 10
click at [424, 404] on input "checkbox" at bounding box center [419, 408] width 9 height 9
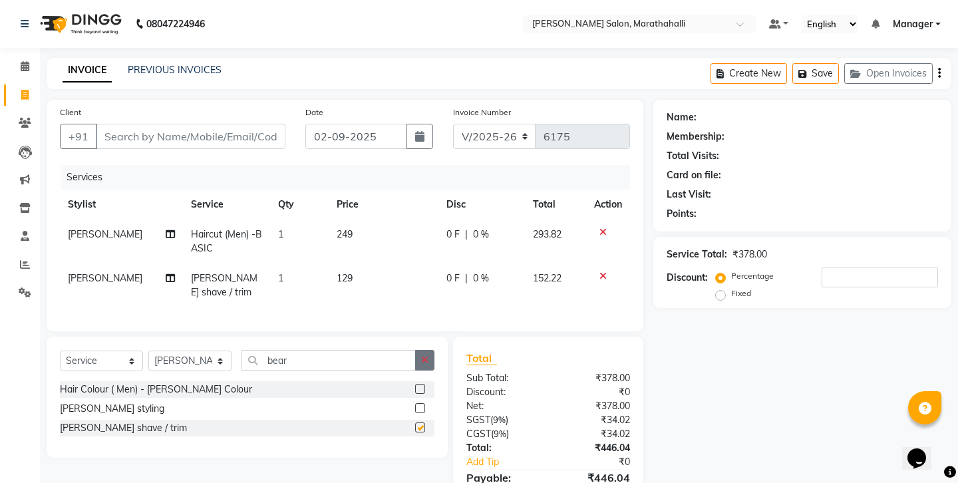
checkbox input "false"
click at [423, 350] on button "button" at bounding box center [424, 360] width 19 height 21
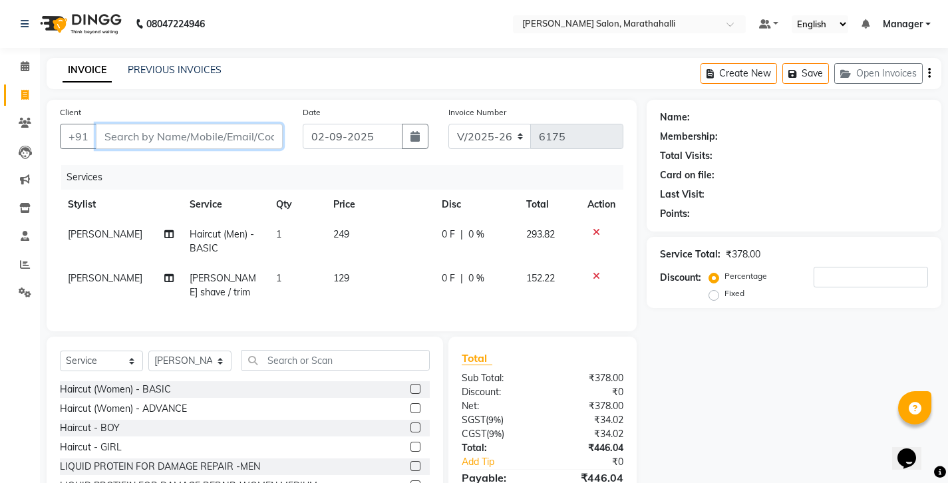
click at [142, 124] on input "Client" at bounding box center [189, 136] width 187 height 25
type input "8"
type input "0"
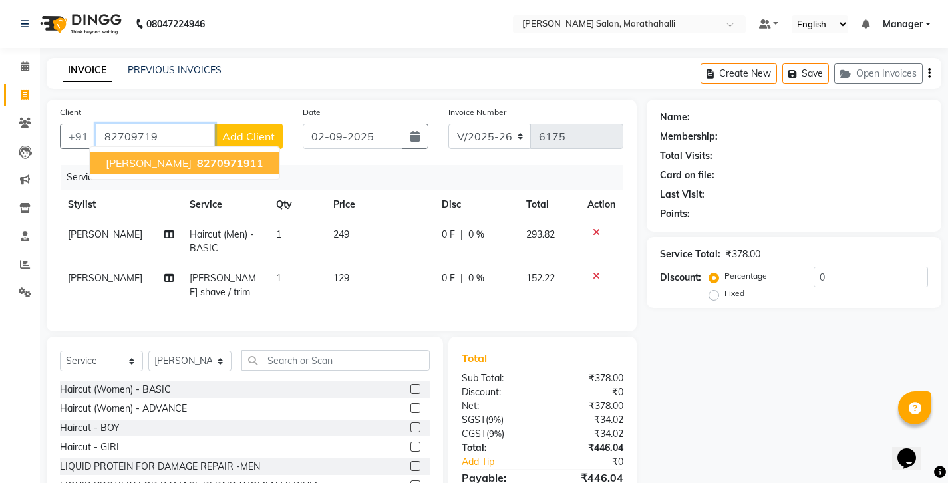
click at [197, 156] on span "82709719" at bounding box center [223, 162] width 53 height 13
type input "8270971911"
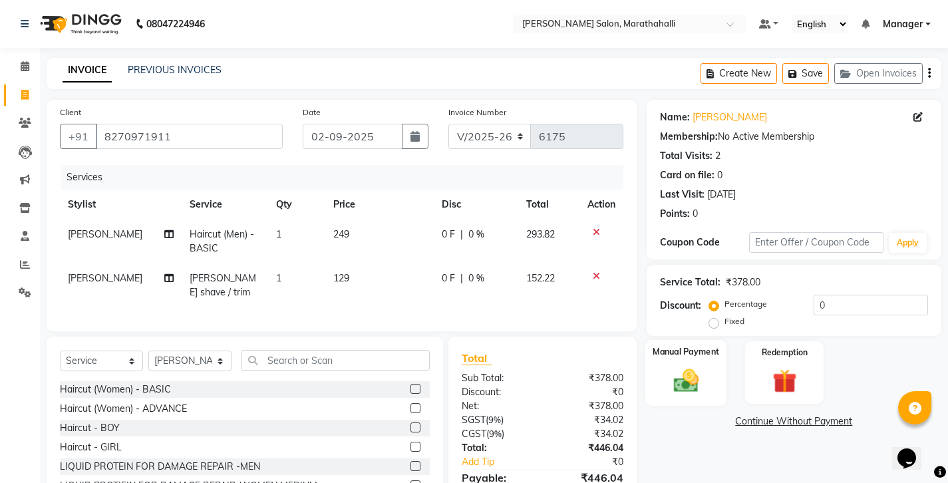
click at [700, 345] on label "Manual Payment" at bounding box center [686, 351] width 67 height 13
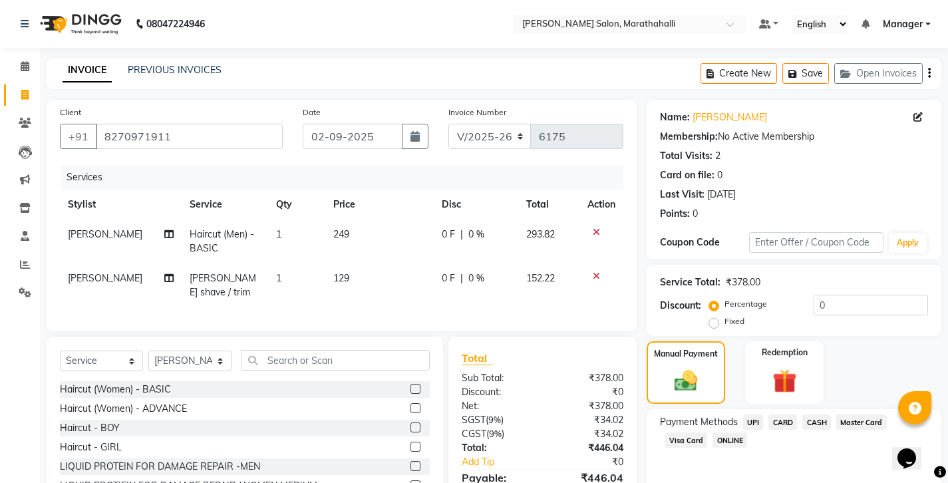
click at [743, 414] on span "UPI" at bounding box center [753, 421] width 21 height 15
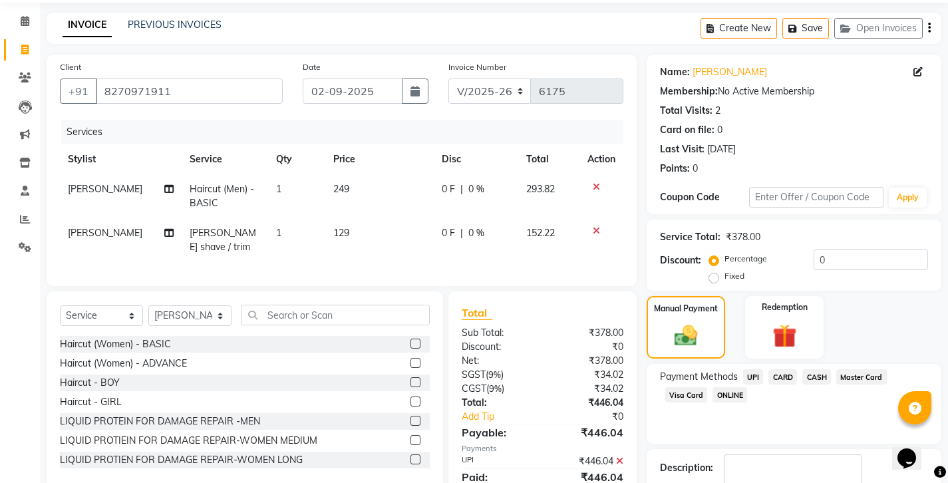
scroll to position [45, 0]
checkbox input "false"
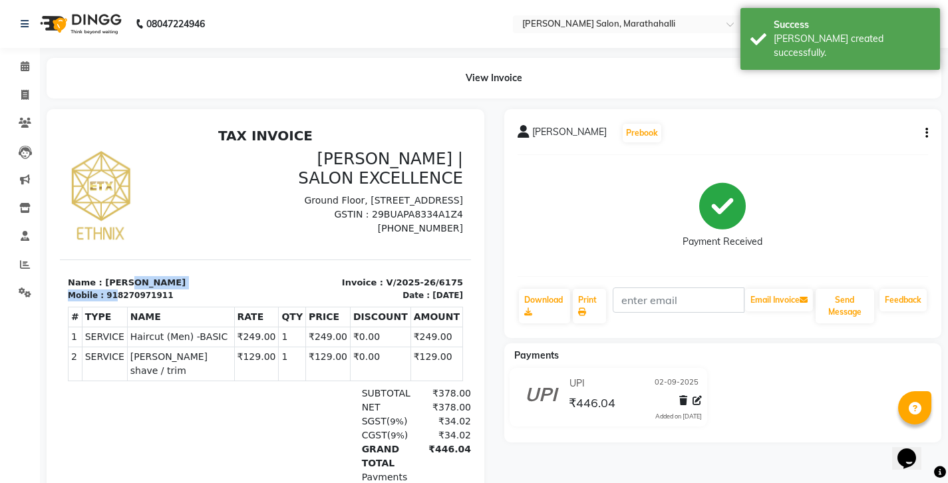
drag, startPoint x: 104, startPoint y: 280, endPoint x: 190, endPoint y: 275, distance: 85.9
click at [190, 276] on div "Name : [PERSON_NAME] Mobile : 918270971911" at bounding box center [163, 288] width 206 height 25
click at [134, 434] on div at bounding box center [134, 449] width 132 height 126
drag, startPoint x: 103, startPoint y: 281, endPoint x: 193, endPoint y: 271, distance: 90.4
click at [193, 276] on div "Name : [PERSON_NAME] Mobile : 918270971911" at bounding box center [163, 288] width 206 height 25
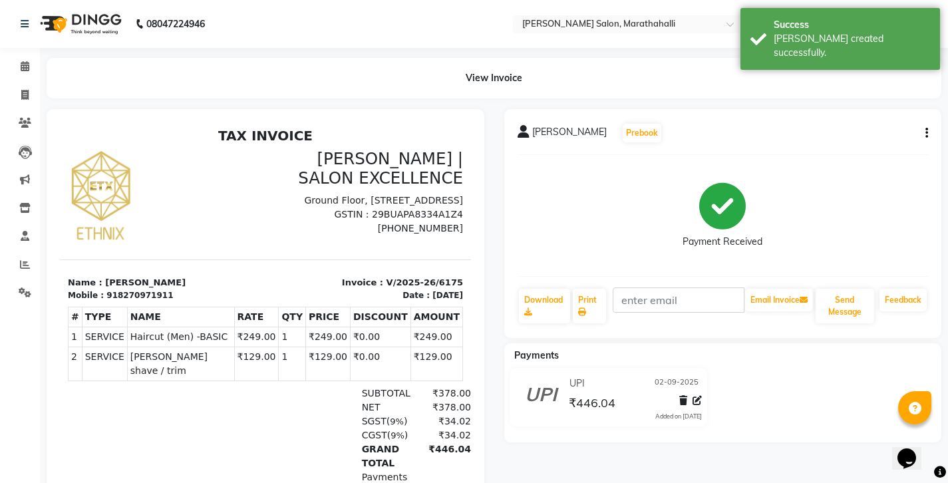
click at [176, 386] on div at bounding box center [134, 449] width 132 height 126
drag, startPoint x: 102, startPoint y: 281, endPoint x: 185, endPoint y: 271, distance: 83.1
click at [185, 276] on div "Name : [PERSON_NAME] Mobile : 918270971911" at bounding box center [163, 288] width 206 height 25
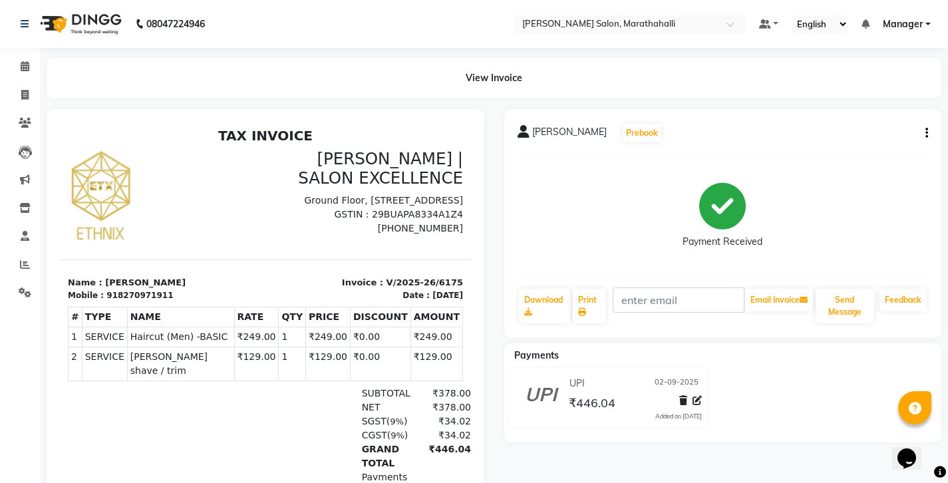
click at [157, 386] on div at bounding box center [134, 449] width 132 height 126
drag, startPoint x: 102, startPoint y: 283, endPoint x: 182, endPoint y: 280, distance: 79.2
click at [182, 289] on div "Mobile : 918270971911" at bounding box center [163, 295] width 190 height 12
copy div "8270971911"
click at [878, 7] on nav "08047224946 Select Location × [PERSON_NAME] Salon, Marathahalli Default Panel M…" at bounding box center [474, 24] width 948 height 48
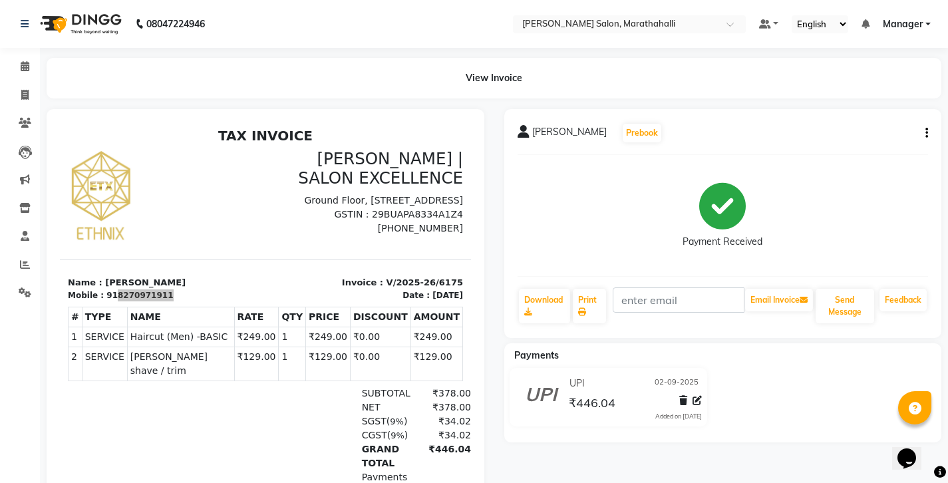
click at [876, 4] on nav "08047224946 Select Location × [PERSON_NAME] Salon, Marathahalli Default Panel M…" at bounding box center [474, 24] width 948 height 48
click at [874, 2] on nav "08047224946 Select Location × [PERSON_NAME] Salon, Marathahalli Default Panel M…" at bounding box center [474, 24] width 948 height 48
click at [26, 94] on icon at bounding box center [24, 95] width 7 height 10
select select "service"
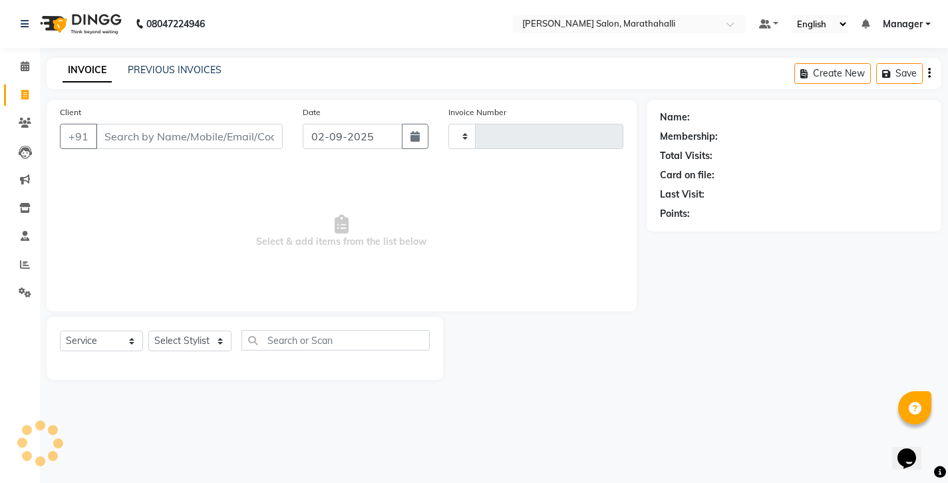
type input "6176"
select select "4783"
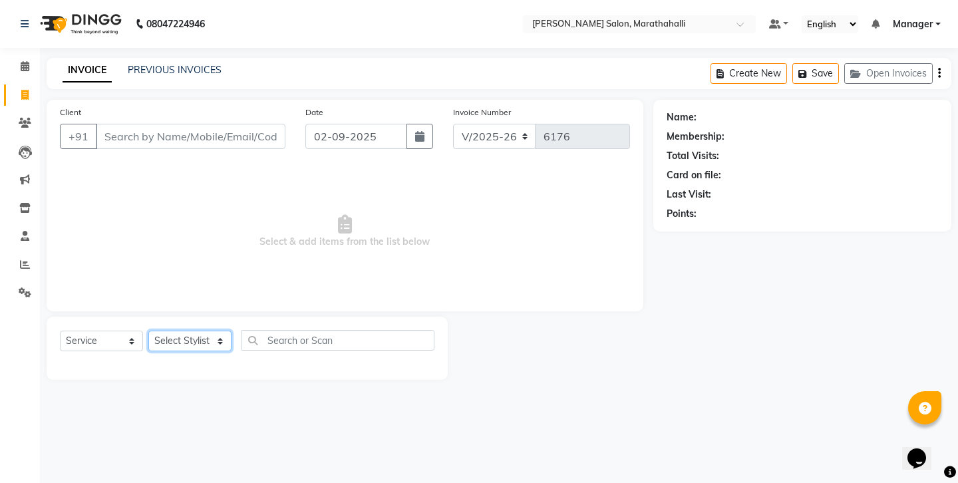
click at [191, 331] on select "Select Stylist [PERSON_NAME] Abhishek [PERSON_NAME] [PERSON_NAME] anju [PERSON_…" at bounding box center [189, 341] width 83 height 21
select select "57548"
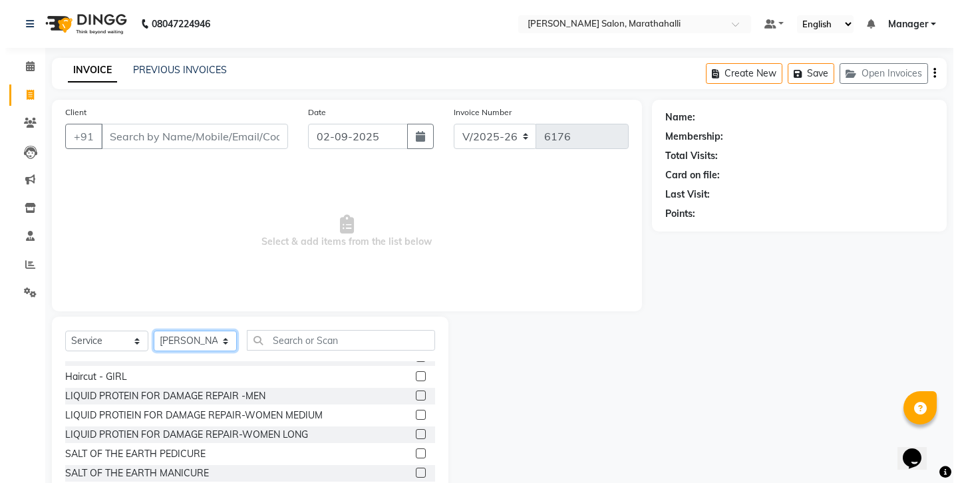
scroll to position [55, 0]
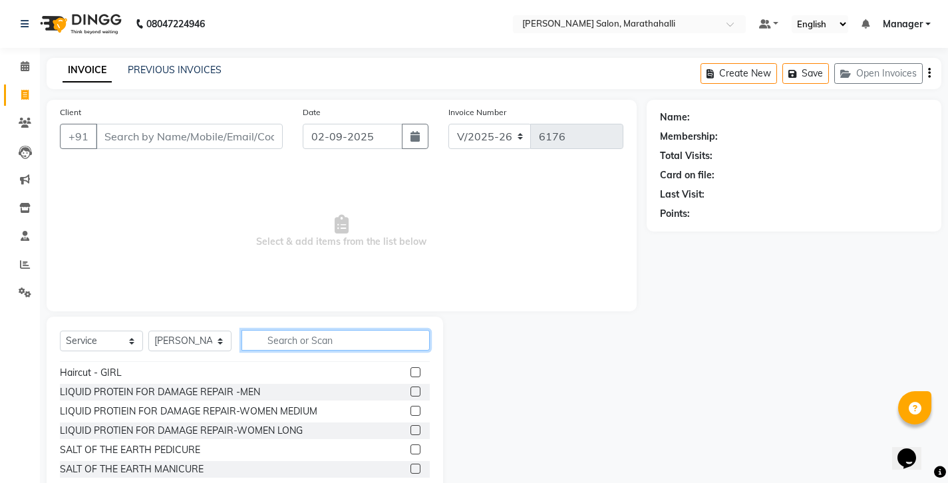
click at [311, 330] on input "text" at bounding box center [335, 340] width 188 height 21
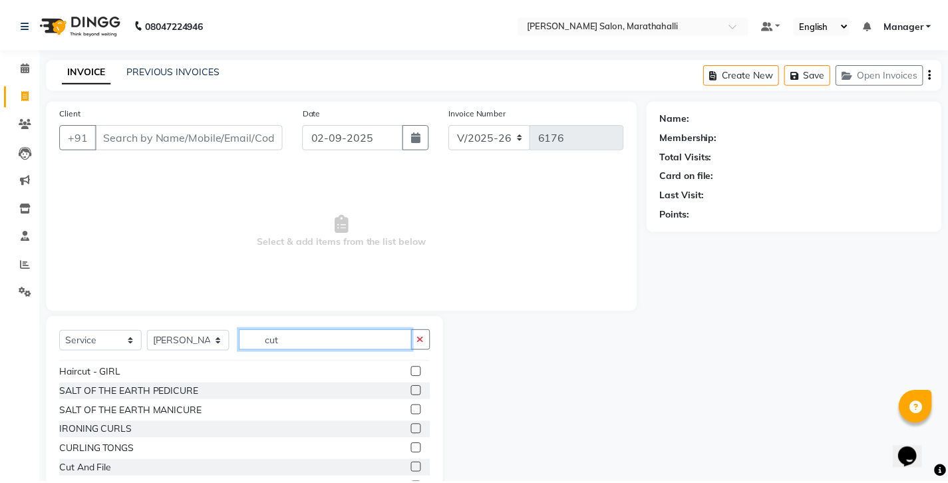
scroll to position [0, 0]
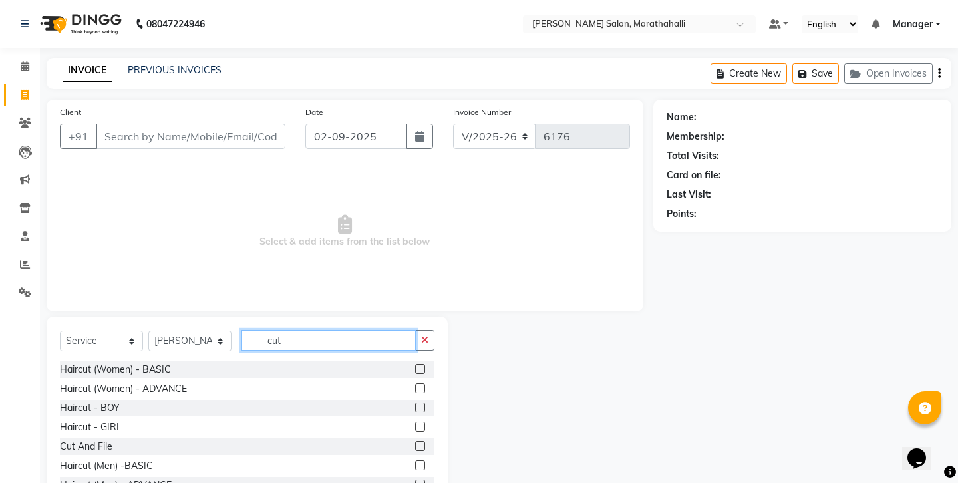
type input "cut"
click at [424, 460] on label at bounding box center [420, 465] width 10 height 10
click at [424, 462] on input "checkbox" at bounding box center [419, 466] width 9 height 9
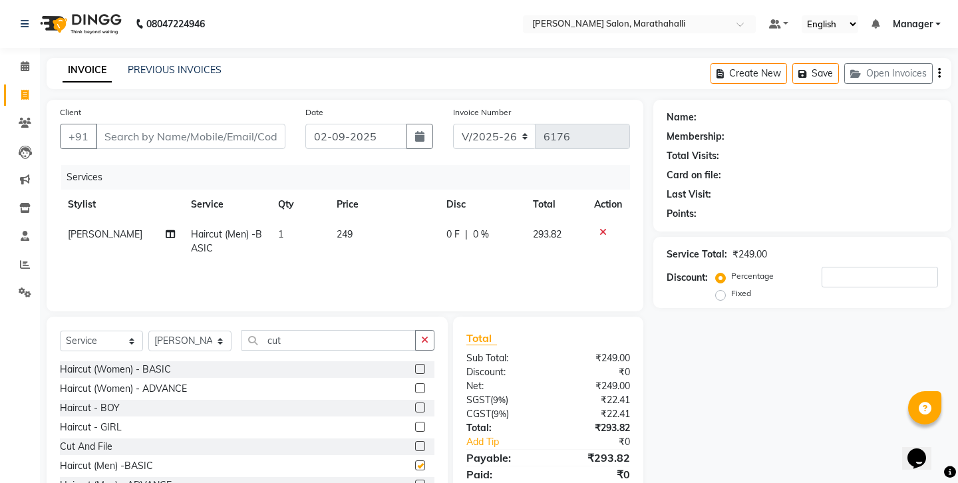
checkbox input "false"
click at [335, 330] on input "cut" at bounding box center [328, 340] width 174 height 21
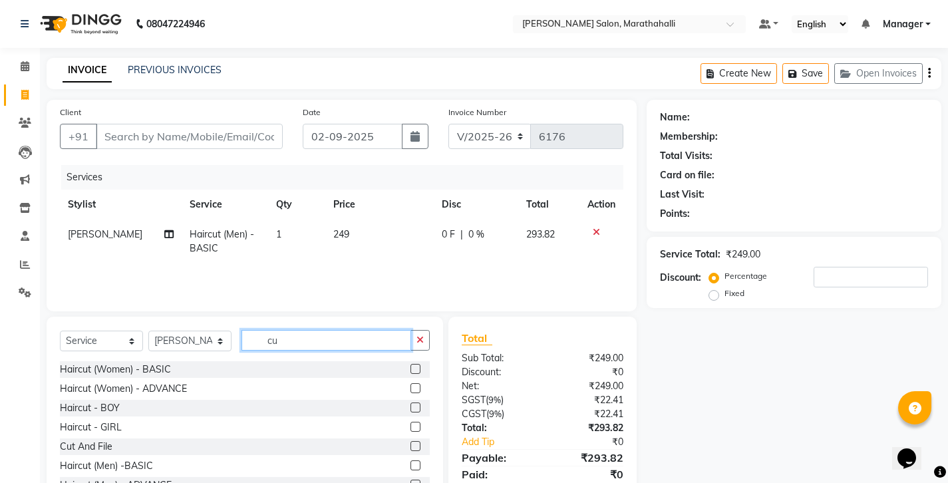
type input "c"
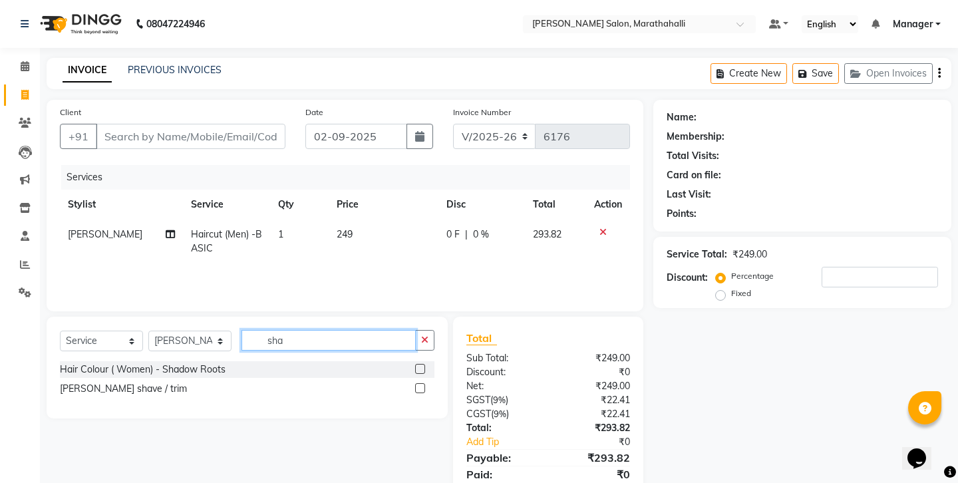
type input "sha"
click at [425, 383] on label at bounding box center [420, 388] width 10 height 10
click at [424, 384] on input "checkbox" at bounding box center [419, 388] width 9 height 9
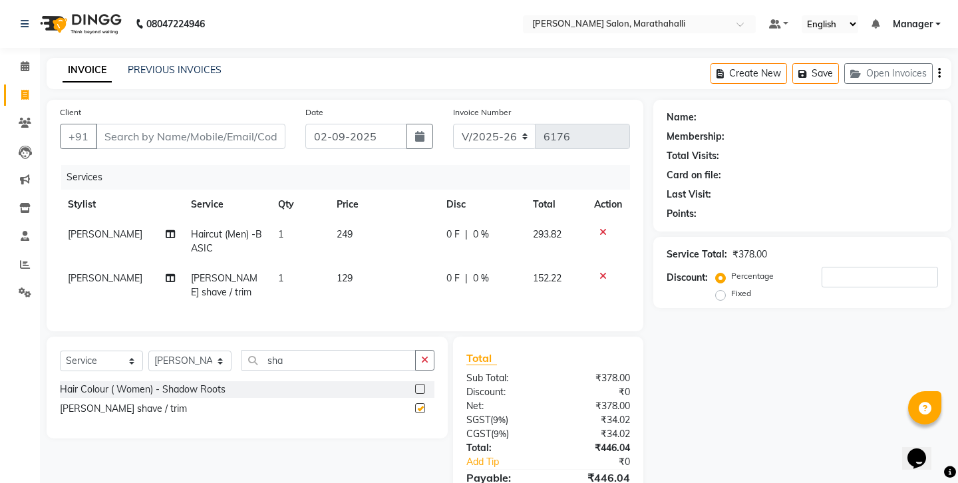
checkbox input "false"
click at [178, 351] on select "Select Stylist [PERSON_NAME] Abhishek [PERSON_NAME] [PERSON_NAME] anju [PERSON_…" at bounding box center [189, 361] width 83 height 21
select select "28915"
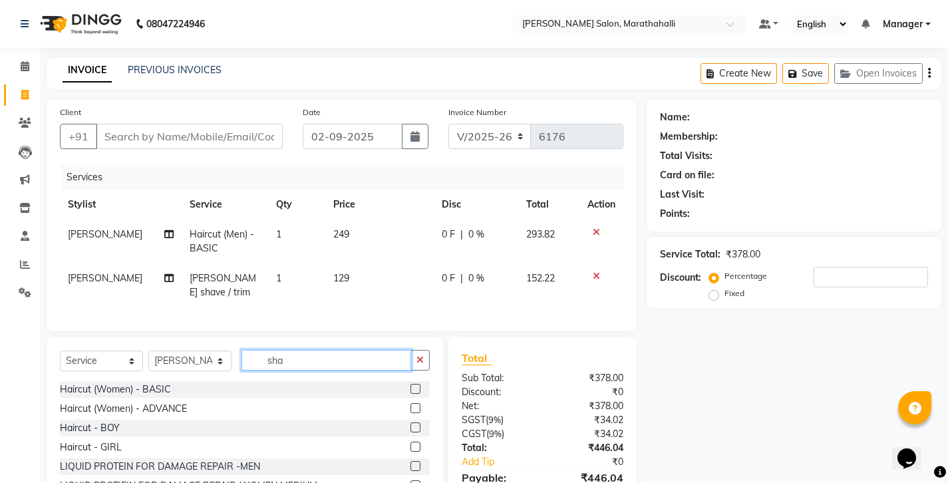
click at [308, 350] on input "sha" at bounding box center [326, 360] width 170 height 21
type input "s"
type input "mass"
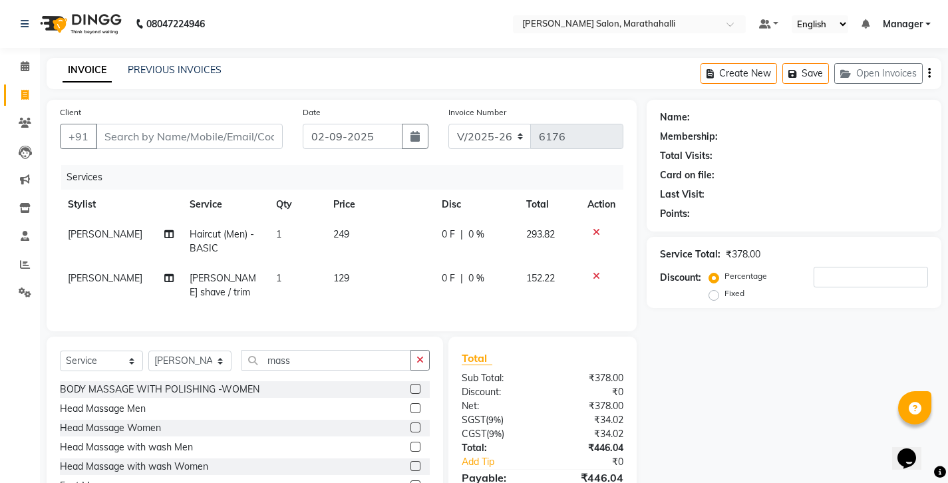
click at [420, 442] on label at bounding box center [415, 447] width 10 height 10
click at [419, 443] on input "checkbox" at bounding box center [414, 447] width 9 height 9
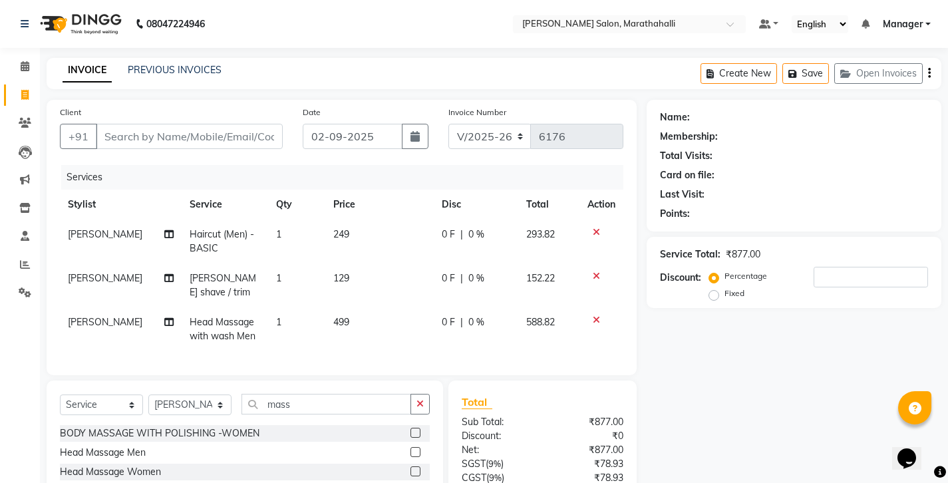
checkbox input "false"
click at [152, 124] on input "Client" at bounding box center [189, 136] width 187 height 25
type input "7"
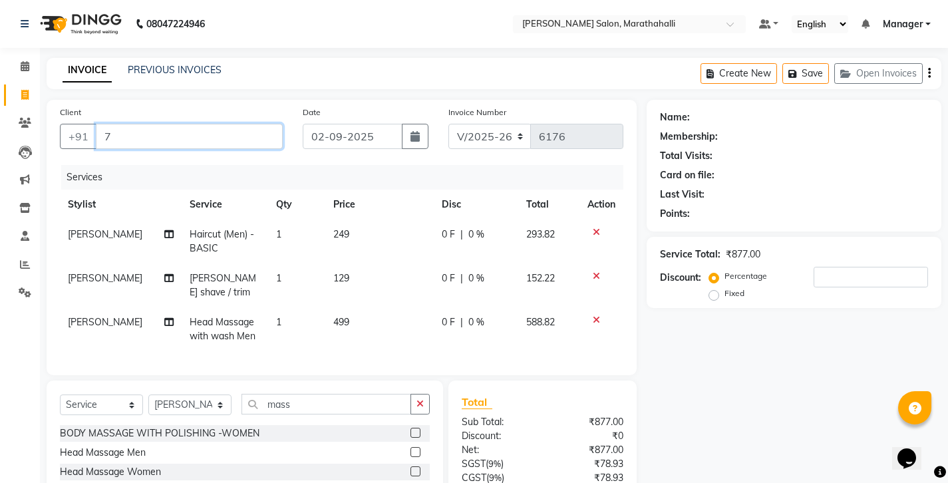
type input "0"
type input "7"
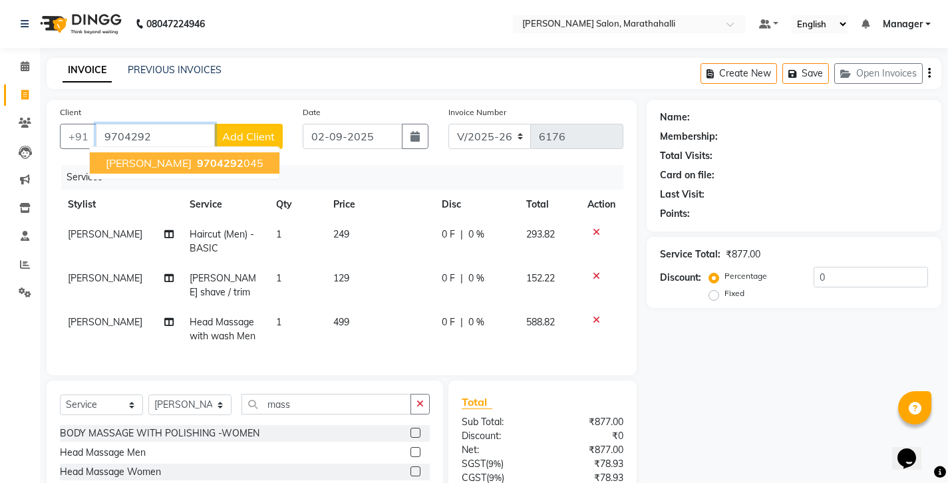
click at [138, 156] on span "[PERSON_NAME]" at bounding box center [149, 162] width 86 height 13
type input "9704292045"
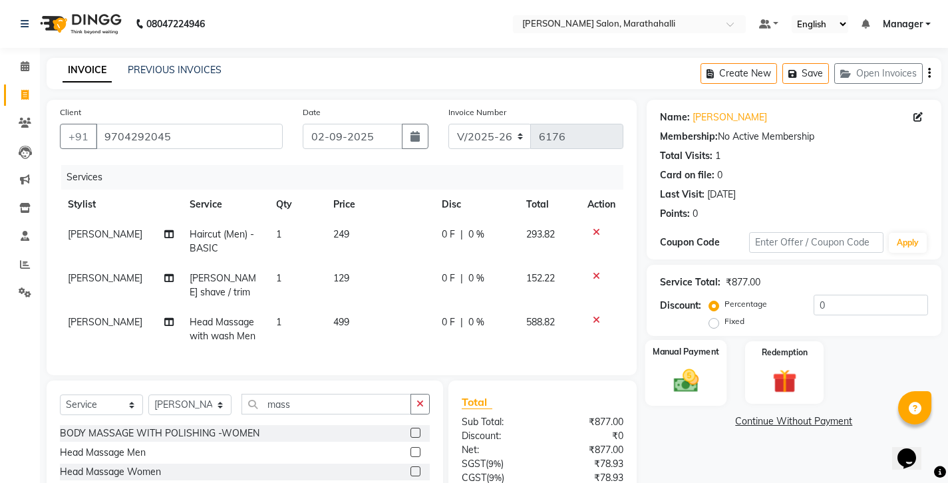
click at [712, 340] on div "Manual Payment" at bounding box center [686, 373] width 82 height 66
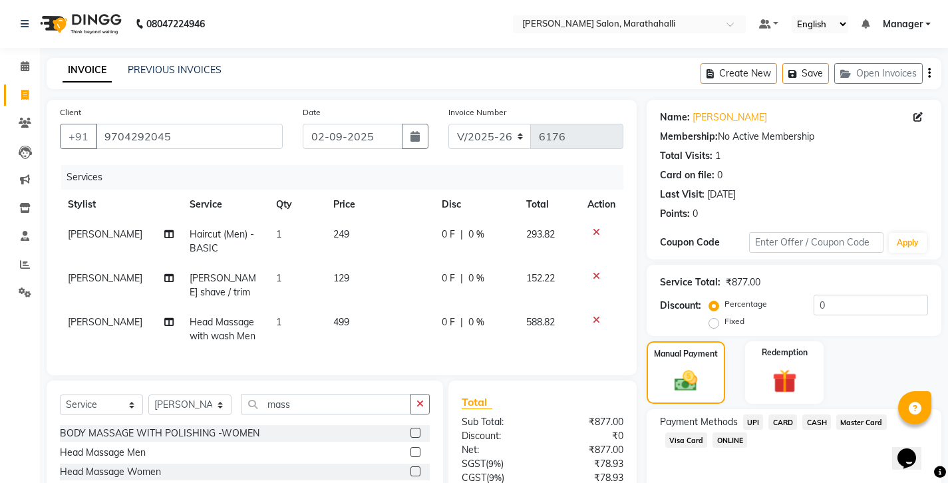
click at [743, 414] on span "UPI" at bounding box center [753, 421] width 21 height 15
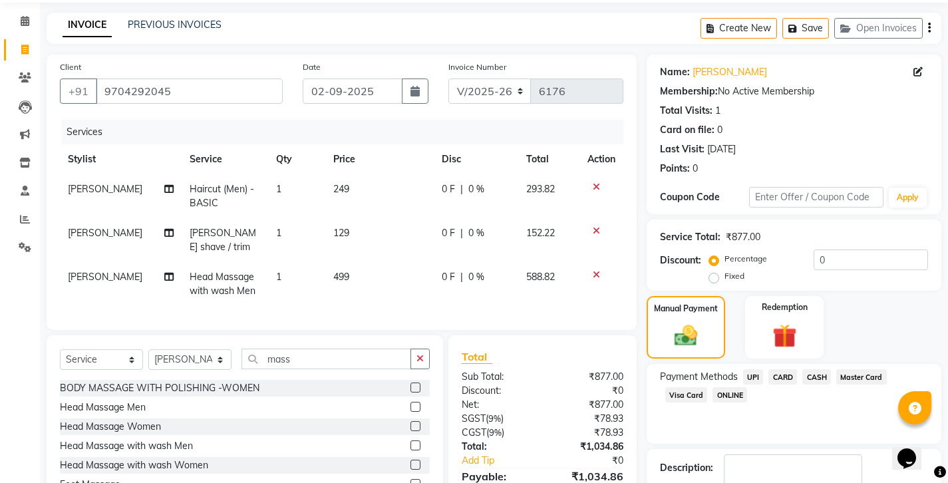
scroll to position [45, 0]
checkbox input "false"
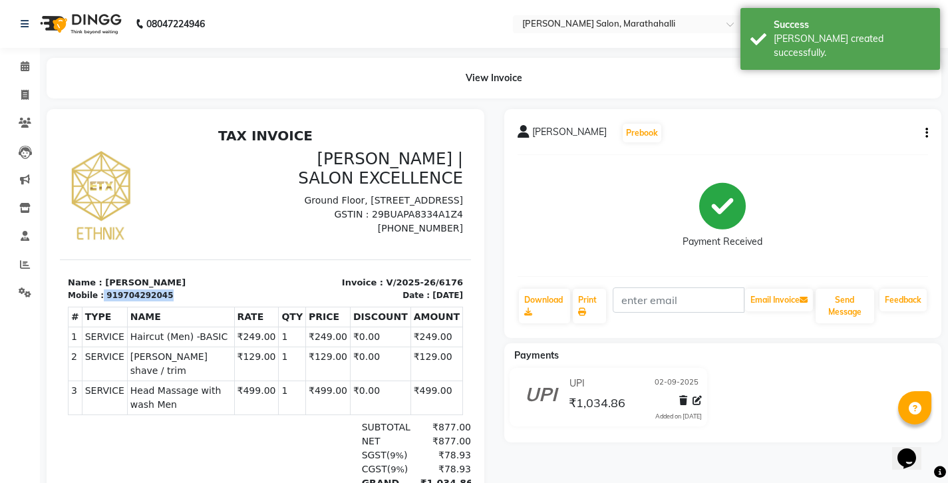
drag, startPoint x: 146, startPoint y: 279, endPoint x: 94, endPoint y: 281, distance: 52.6
click at [94, 289] on div "Mobile : 919704292045" at bounding box center [163, 295] width 190 height 12
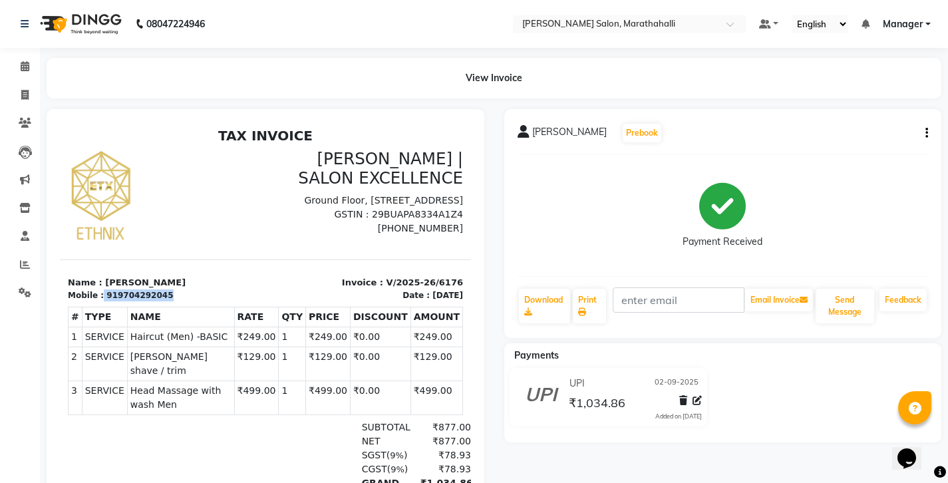
copy div "919704292045"
click at [162, 289] on div "Mobile : 919704292045" at bounding box center [163, 295] width 190 height 12
drag, startPoint x: 149, startPoint y: 280, endPoint x: 130, endPoint y: 293, distance: 23.4
click at [130, 293] on div "TAX INVOICE [PERSON_NAME] | SALON EXCELLENCE [STREET_ADDRESS] GSTIN : 29BUAPA83…" at bounding box center [265, 360] width 411 height 464
click at [166, 234] on div at bounding box center [163, 196] width 206 height 94
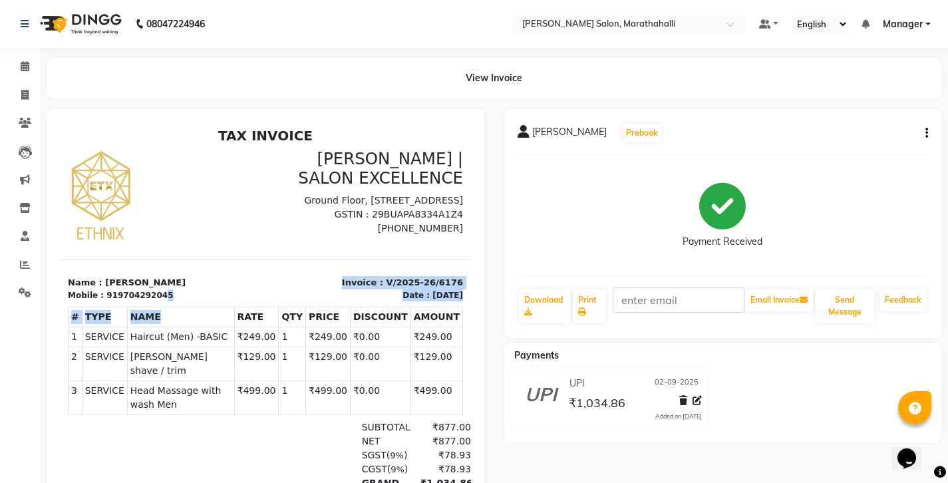
drag, startPoint x: 145, startPoint y: 281, endPoint x: 184, endPoint y: 322, distance: 56.5
click at [176, 303] on div "TAX INVOICE [PERSON_NAME] | SALON EXCELLENCE [STREET_ADDRESS] GSTIN : 29BUAPA83…" at bounding box center [265, 360] width 411 height 464
click at [141, 458] on div at bounding box center [134, 483] width 132 height 126
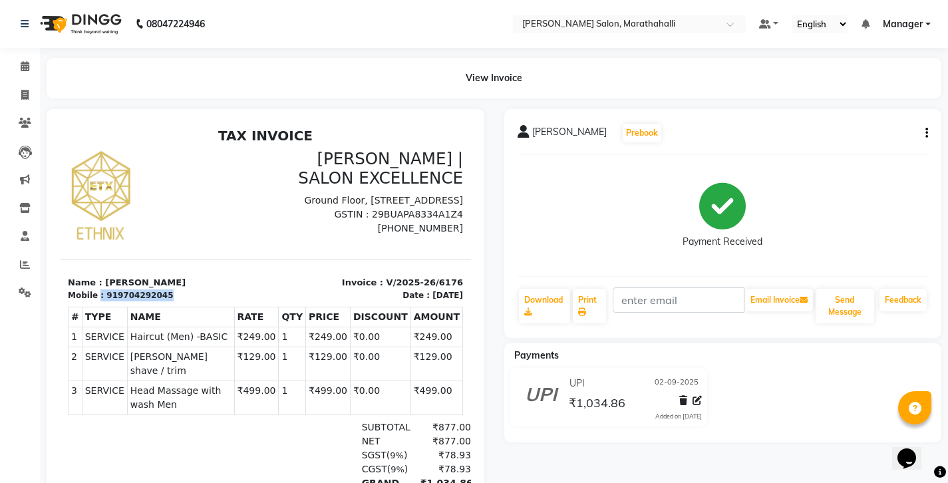
drag, startPoint x: 148, startPoint y: 280, endPoint x: 91, endPoint y: 280, distance: 57.2
click at [91, 289] on div "Mobile : 919704292045" at bounding box center [163, 295] width 190 height 12
copy div ": 919704292045"
click at [21, 93] on span at bounding box center [24, 95] width 23 height 15
select select "4783"
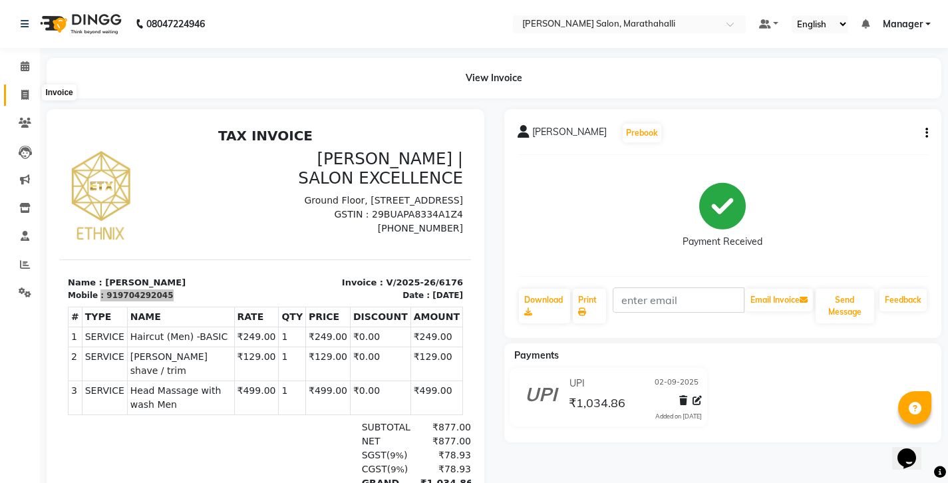
select select "service"
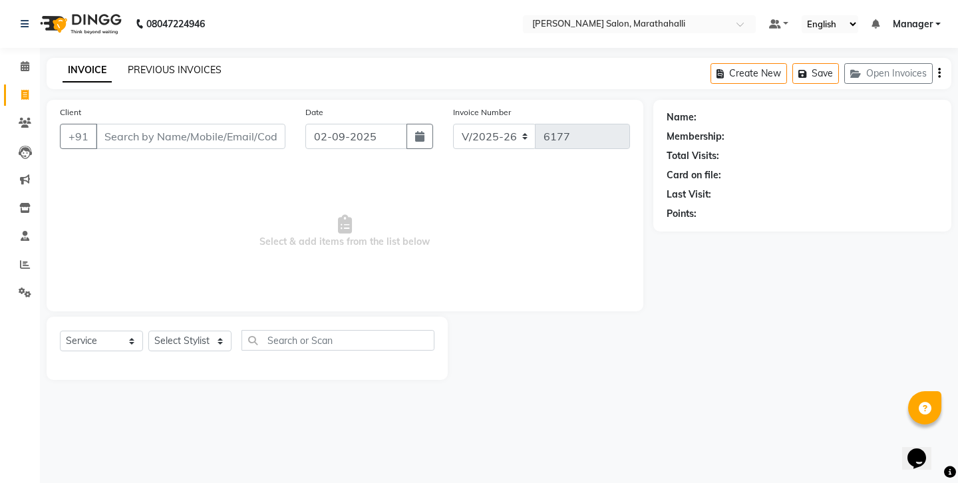
click at [152, 67] on link "PREVIOUS INVOICES" at bounding box center [175, 70] width 94 height 12
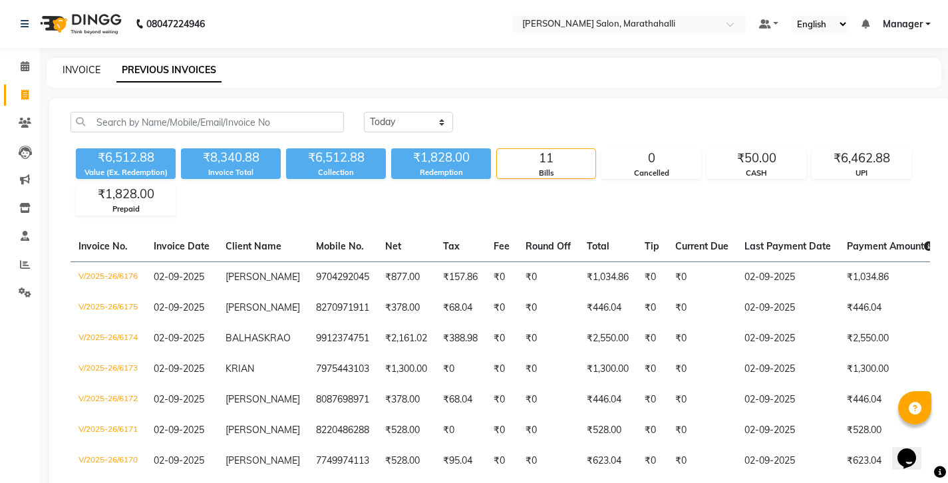
click at [78, 69] on link "INVOICE" at bounding box center [82, 70] width 38 height 12
select select "4783"
select select "service"
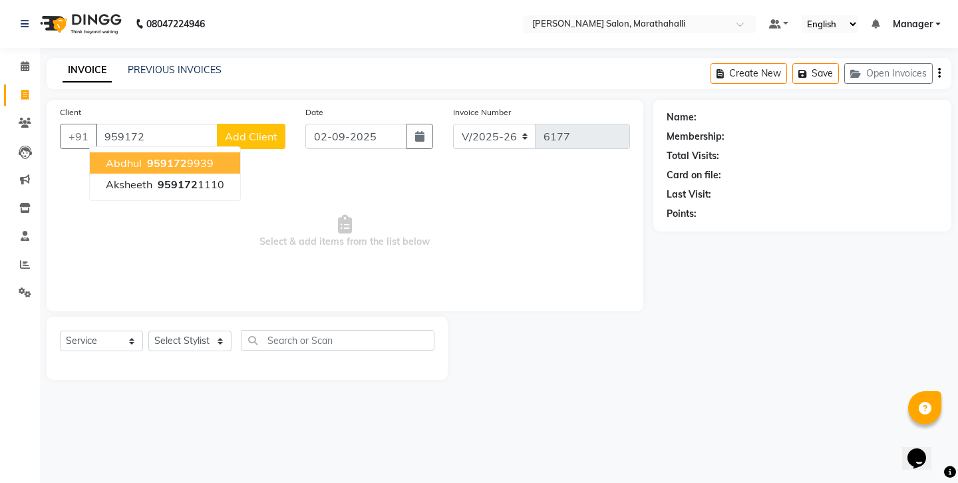
click at [147, 156] on span "959172" at bounding box center [167, 162] width 40 height 13
type input "9591729939"
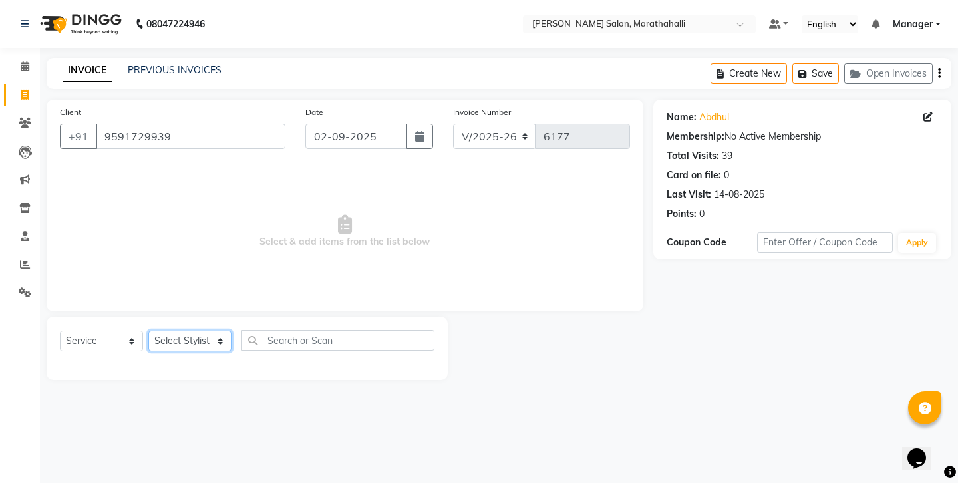
click at [214, 331] on select "Select Stylist [PERSON_NAME] Abhishek [PERSON_NAME] [PERSON_NAME] anju [PERSON_…" at bounding box center [189, 341] width 83 height 21
select select "67270"
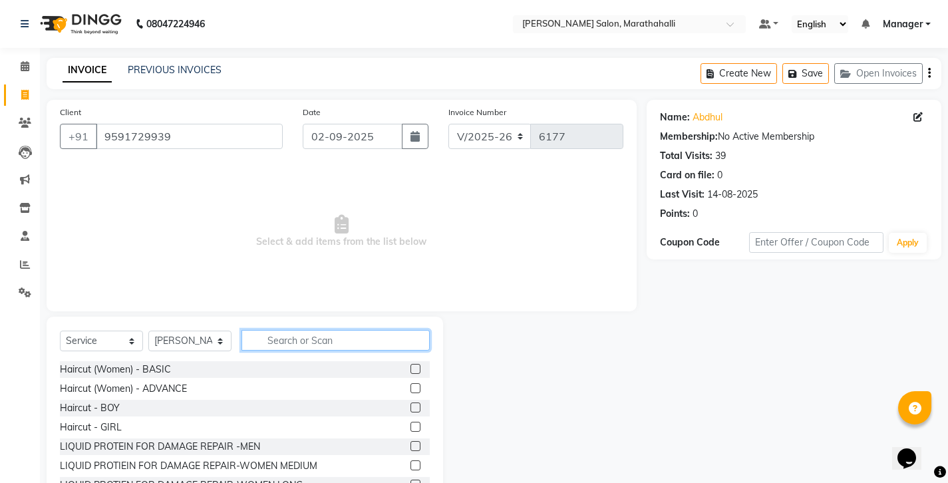
click at [273, 330] on input "text" at bounding box center [335, 340] width 188 height 21
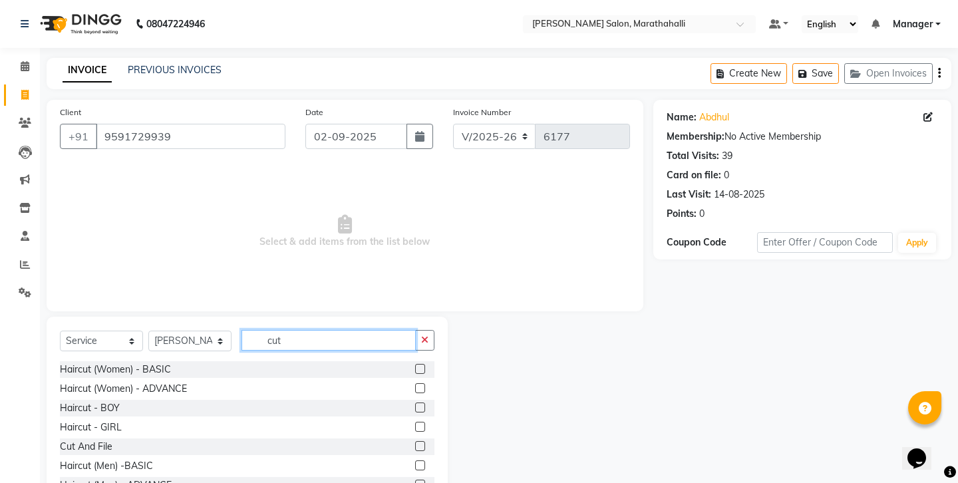
type input "cut"
click at [424, 460] on label at bounding box center [420, 465] width 10 height 10
click at [424, 462] on input "checkbox" at bounding box center [419, 466] width 9 height 9
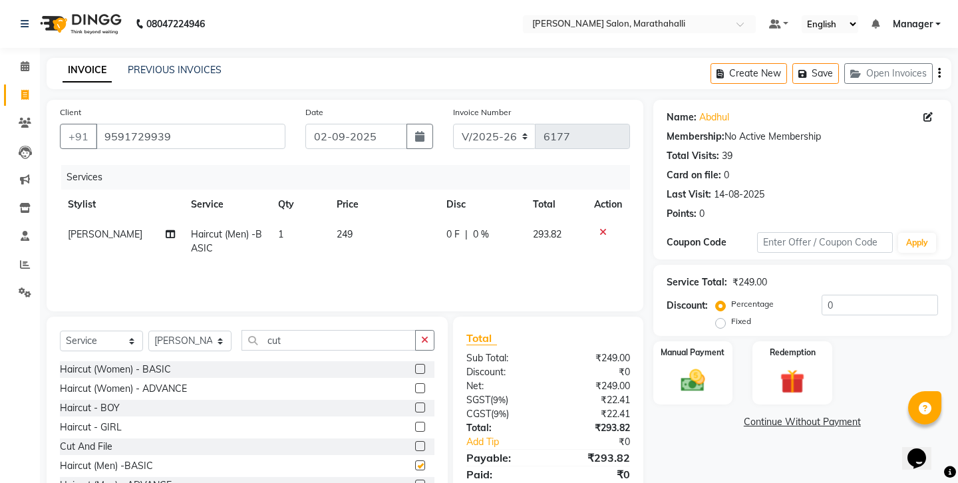
checkbox input "false"
click at [309, 330] on input "cut" at bounding box center [328, 340] width 174 height 21
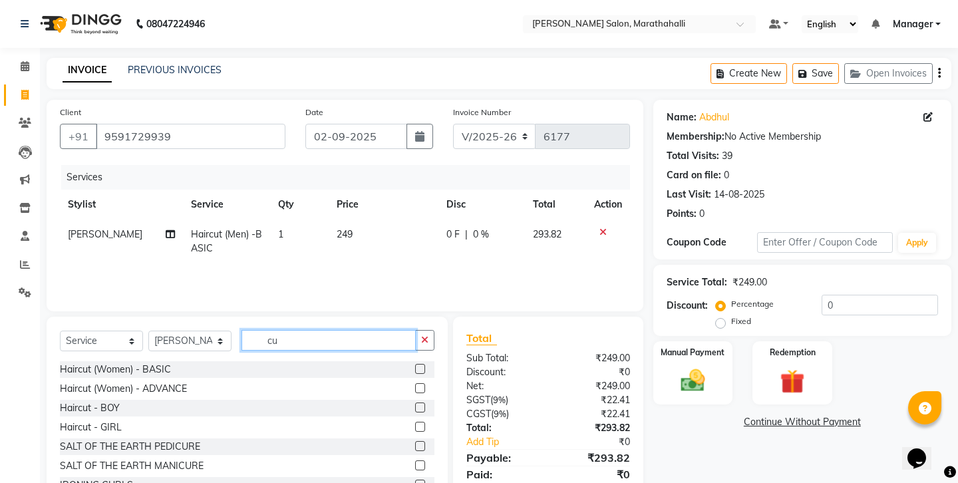
type input "c"
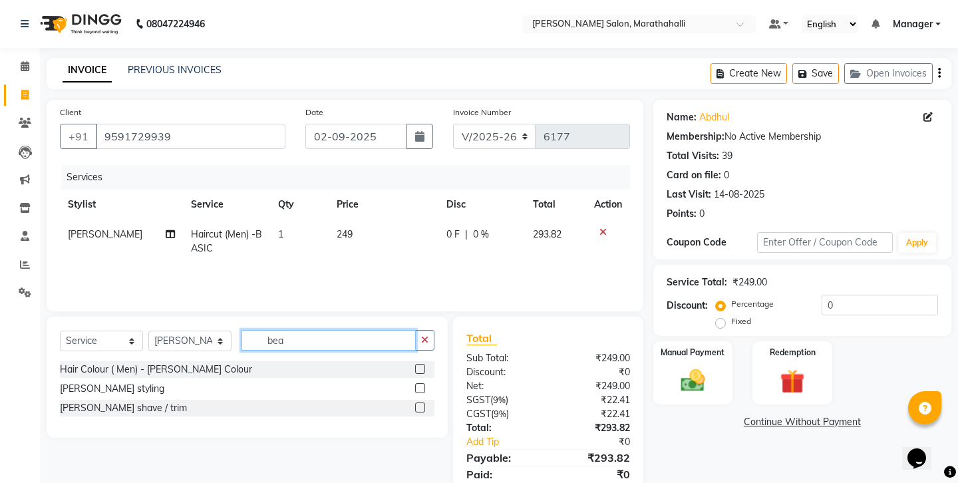
type input "bea"
click at [425, 402] on label at bounding box center [420, 407] width 10 height 10
click at [424, 404] on input "checkbox" at bounding box center [419, 408] width 9 height 9
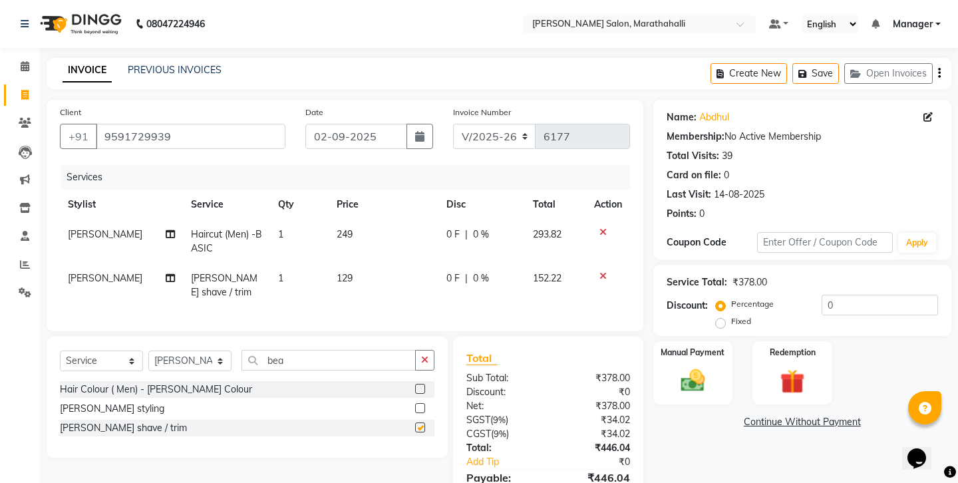
checkbox input "false"
click at [687, 366] on img at bounding box center [692, 380] width 41 height 29
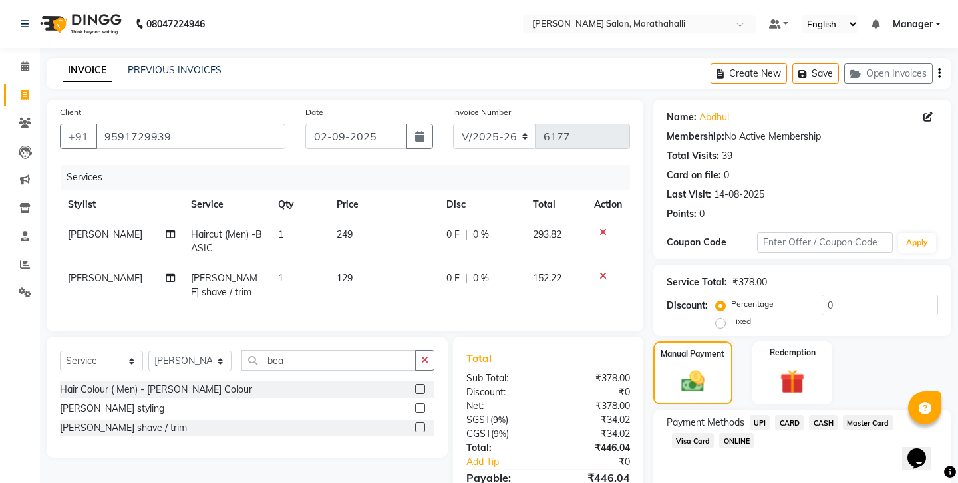
click at [750, 415] on span "UPI" at bounding box center [760, 422] width 21 height 15
click at [941, 73] on icon "button" at bounding box center [939, 73] width 3 height 1
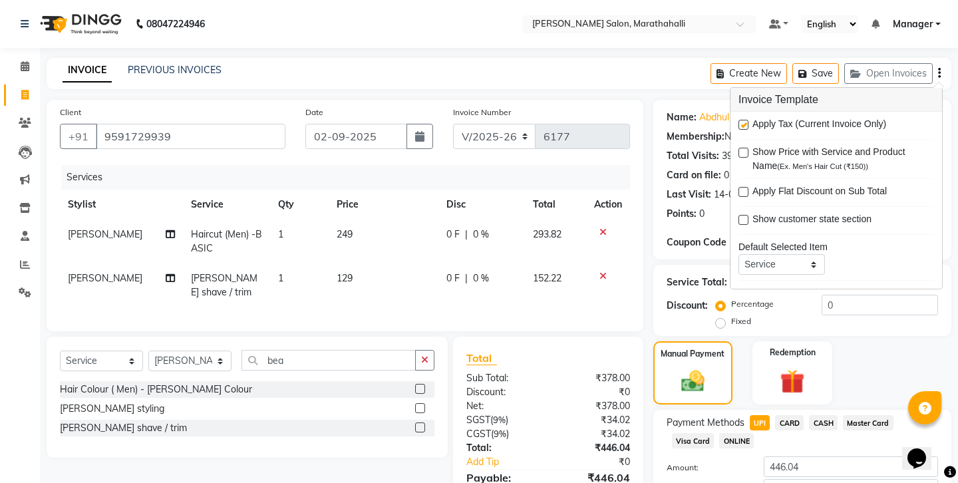
click at [743, 120] on label at bounding box center [743, 125] width 10 height 10
click at [743, 121] on input "checkbox" at bounding box center [742, 125] width 9 height 9
checkbox input "false"
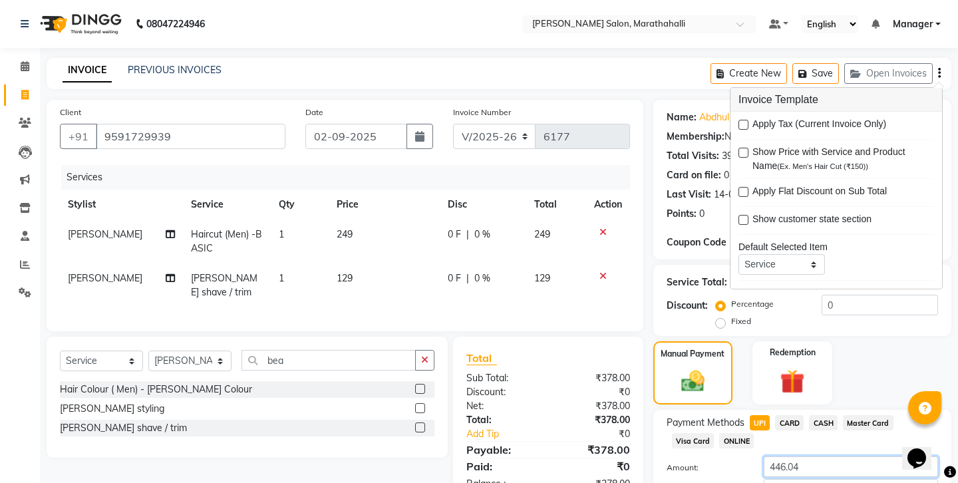
click at [804, 456] on input "446.04" at bounding box center [851, 466] width 174 height 21
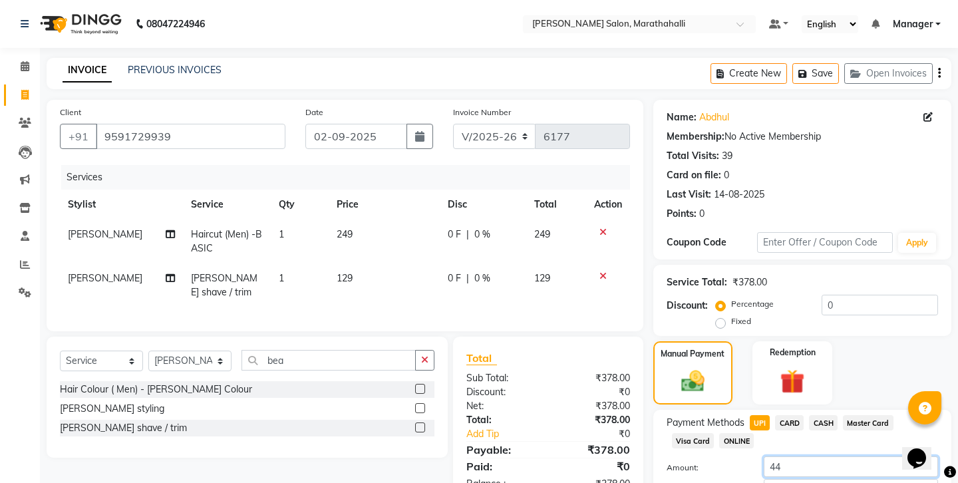
type input "4"
click at [809, 415] on span "CASH" at bounding box center [823, 422] width 29 height 15
type input "378"
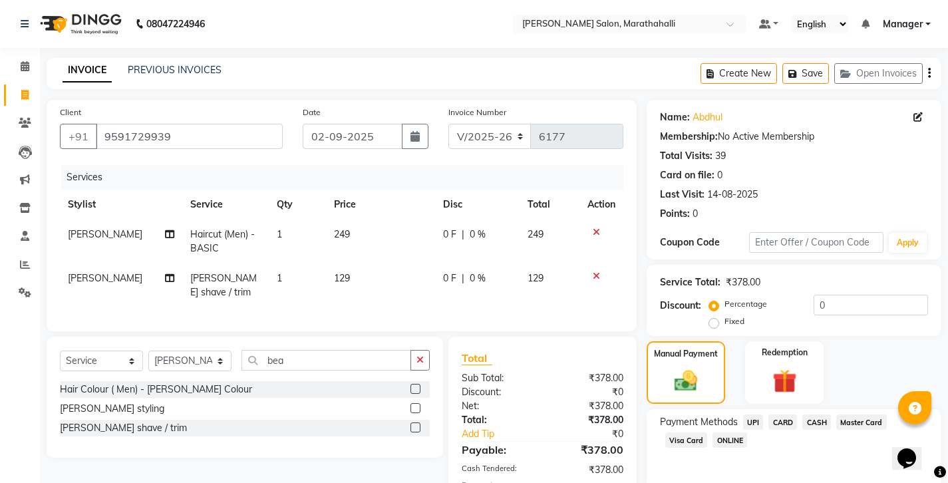
click at [779, 409] on div "Payment Methods UPI CARD CASH Master Card Visa Card ONLINE" at bounding box center [794, 449] width 295 height 80
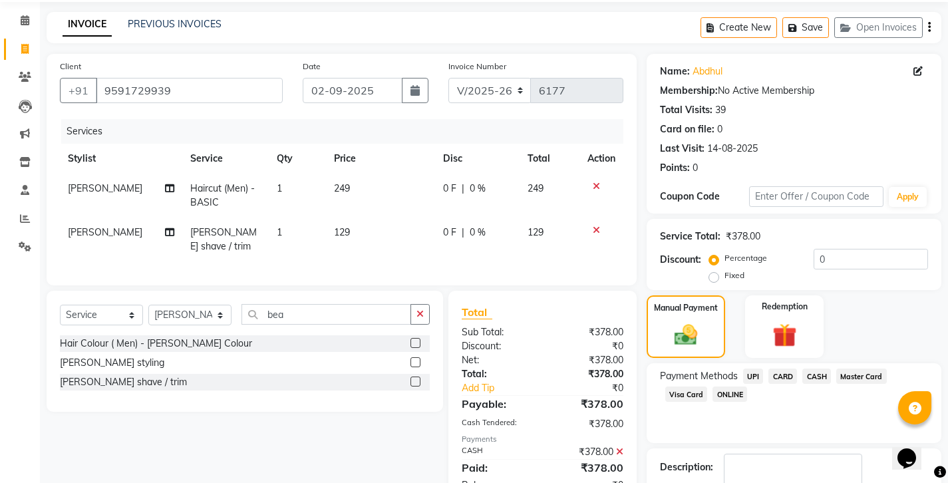
scroll to position [45, 0]
checkbox input "false"
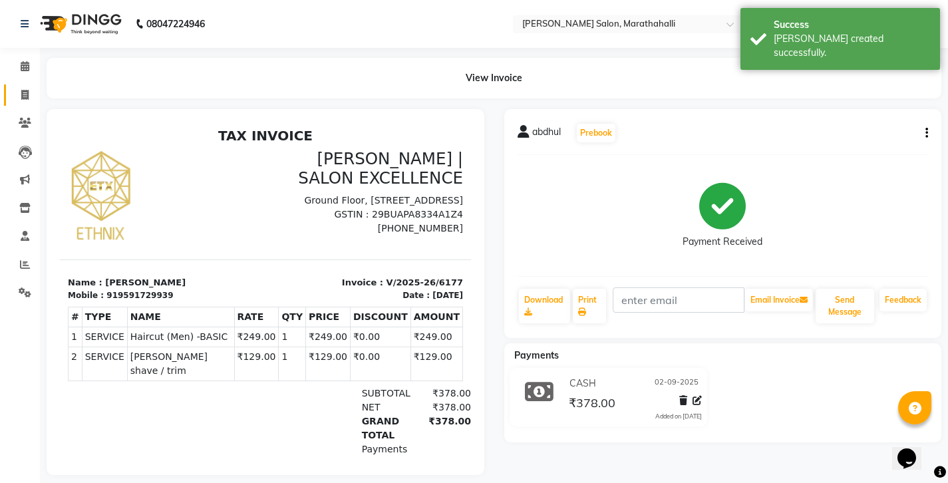
click at [21, 98] on link "Invoice" at bounding box center [20, 95] width 32 height 22
select select "service"
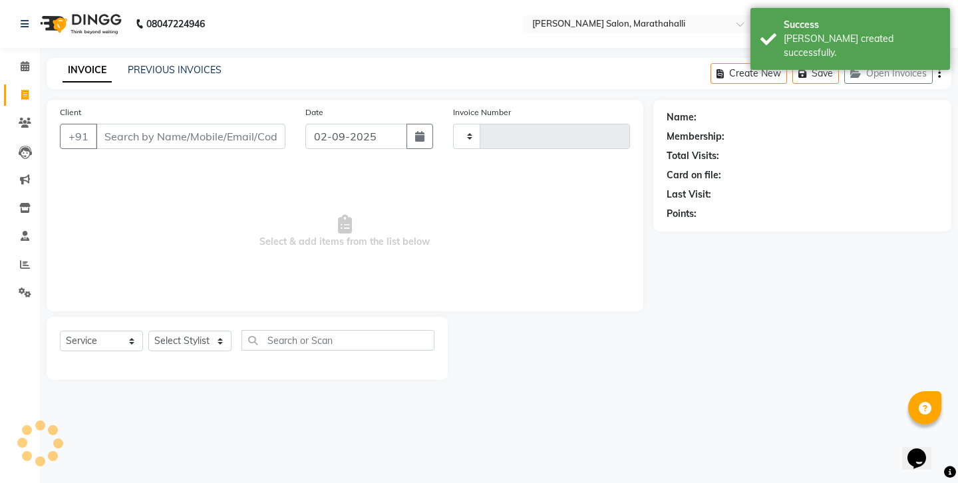
type input "6178"
select select "4783"
click at [179, 65] on link "PREVIOUS INVOICES" at bounding box center [175, 70] width 94 height 12
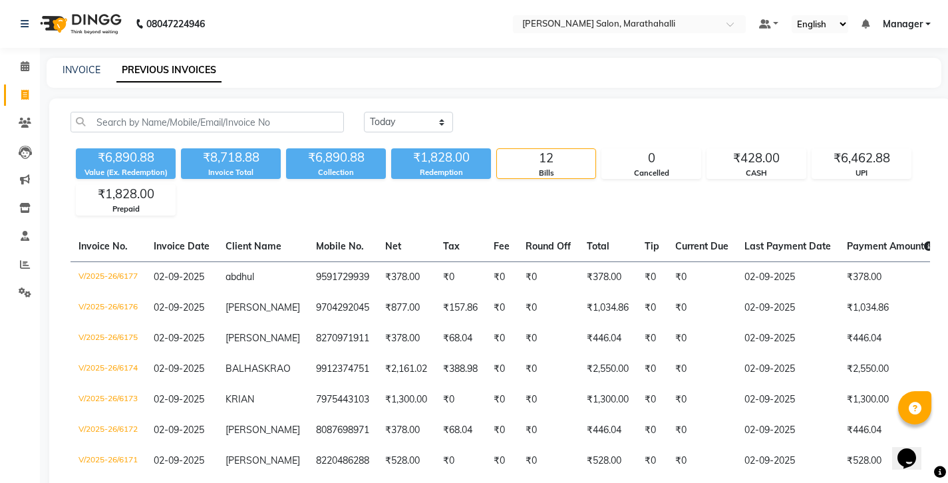
click at [79, 71] on div "INVOICE" at bounding box center [82, 70] width 38 height 14
click at [79, 65] on link "INVOICE" at bounding box center [82, 70] width 38 height 12
select select "service"
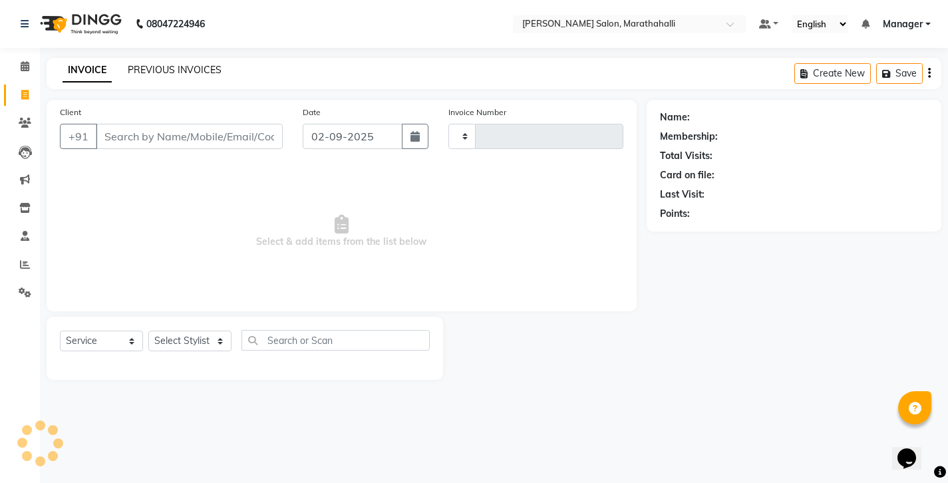
type input "6178"
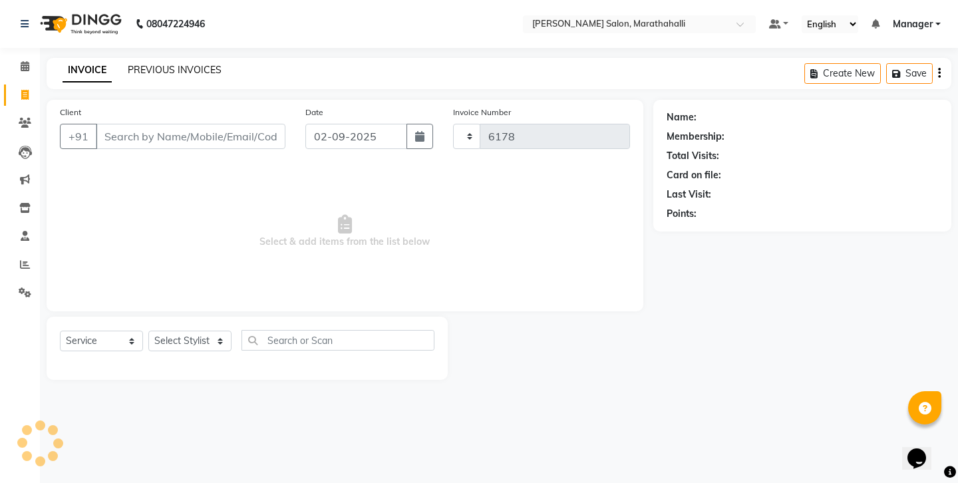
select select "4783"
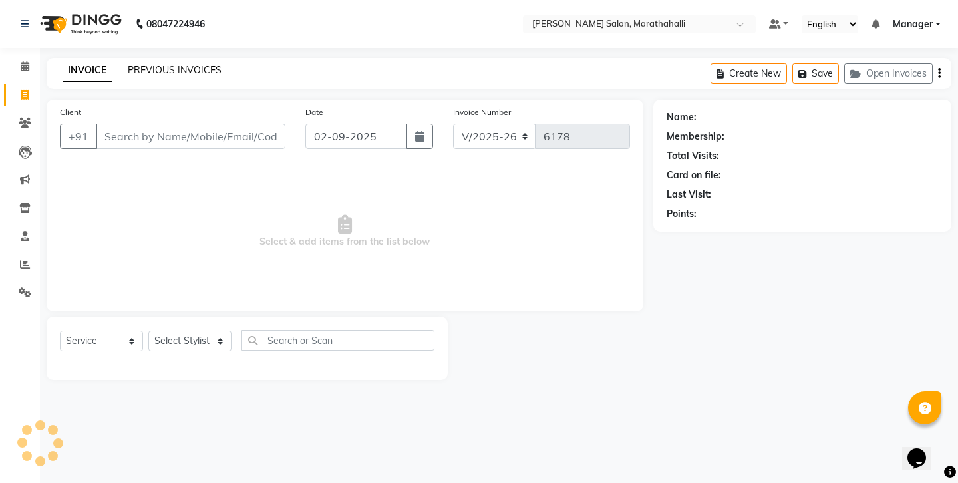
click at [170, 69] on link "PREVIOUS INVOICES" at bounding box center [175, 70] width 94 height 12
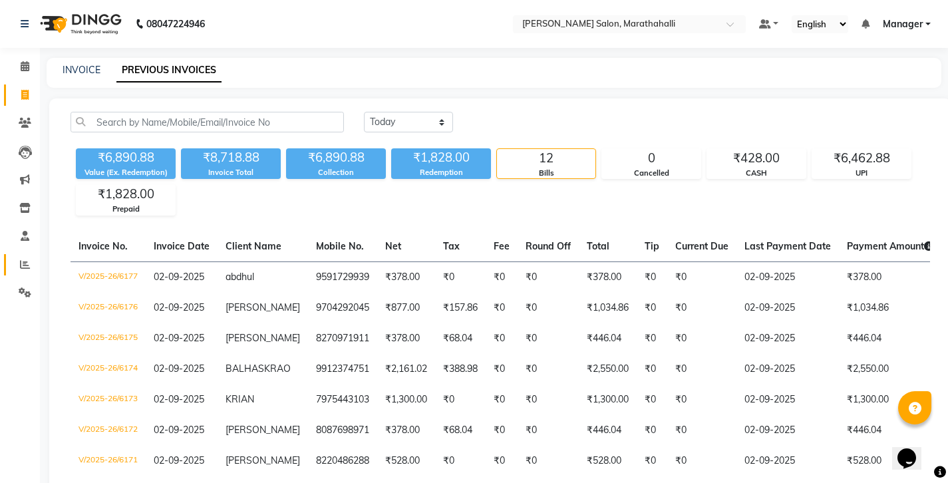
click at [25, 259] on icon at bounding box center [25, 264] width 10 height 10
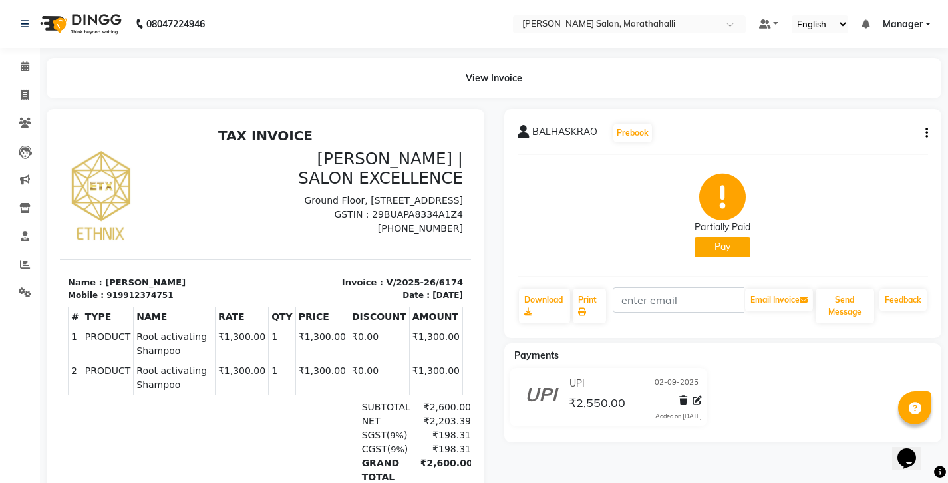
click at [927, 133] on icon "button" at bounding box center [926, 133] width 3 height 1
click at [858, 122] on div "Edit Invoice" at bounding box center [876, 124] width 67 height 17
select select "service"
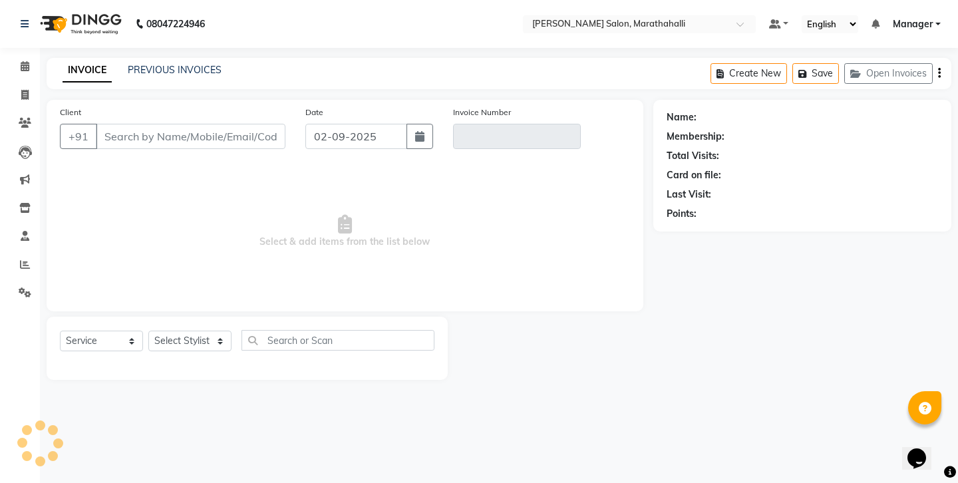
type input "9912374751"
type input "V/2025-26/6174"
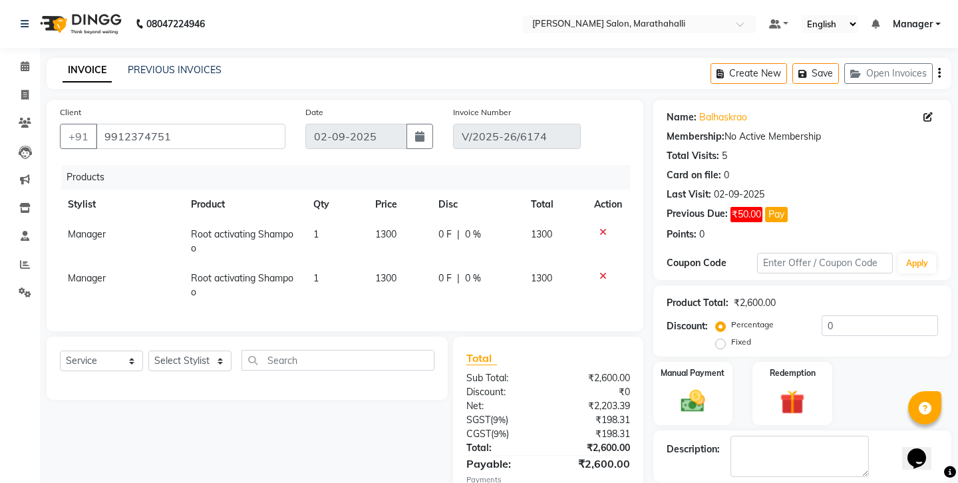
select select "select"
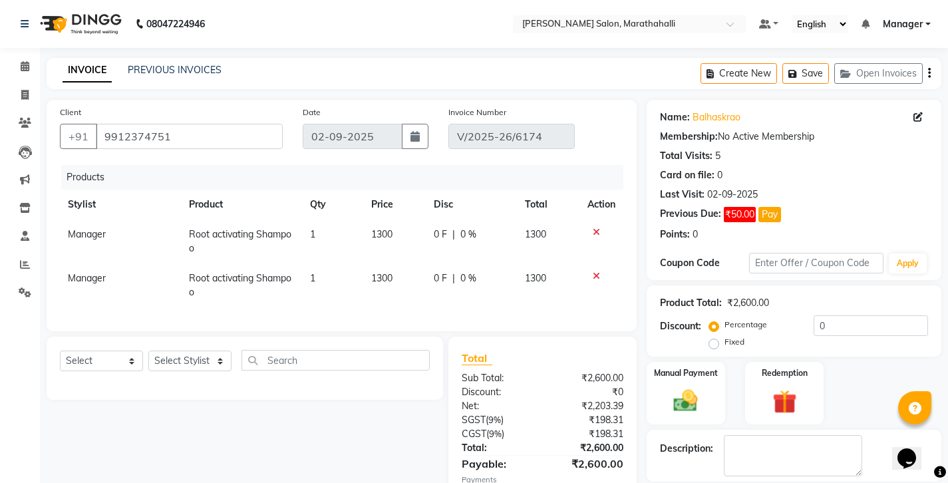
click at [744, 336] on label "Fixed" at bounding box center [734, 342] width 20 height 12
click at [721, 337] on input "Fixed" at bounding box center [716, 341] width 9 height 9
radio input "true"
click at [814, 315] on input "0" at bounding box center [871, 325] width 114 height 21
type input "50"
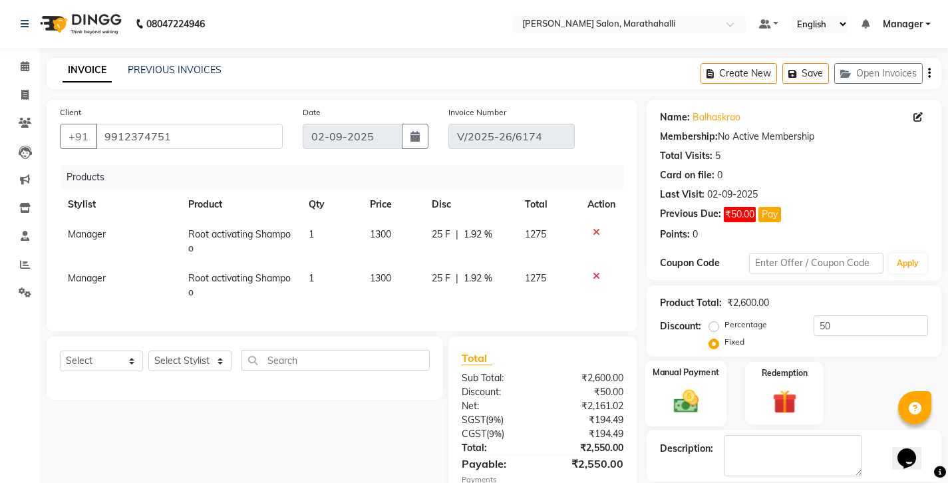
click at [690, 386] on img at bounding box center [685, 400] width 41 height 29
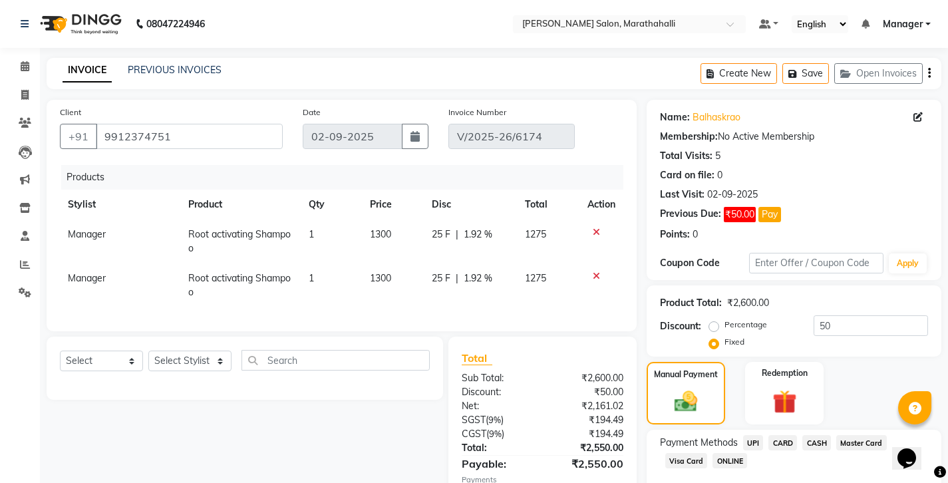
click at [743, 435] on span "UPI" at bounding box center [753, 442] width 21 height 15
click at [782, 476] on input "0" at bounding box center [842, 486] width 172 height 21
type input "2550"
click at [623, 482] on icon at bounding box center [619, 492] width 7 height 9
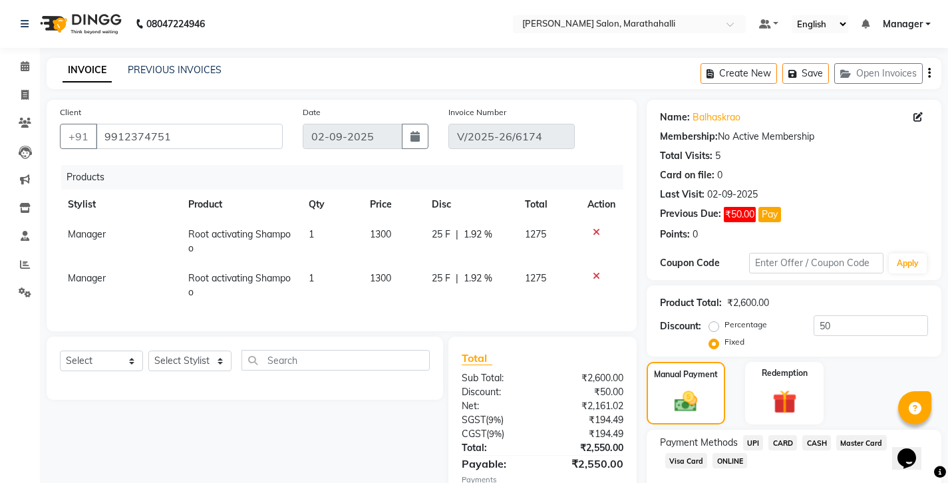
scroll to position [46, 0]
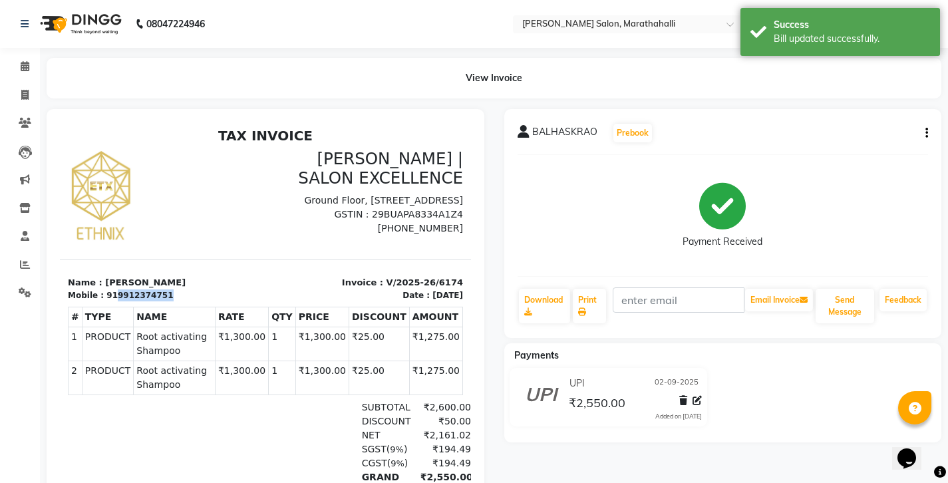
drag, startPoint x: 103, startPoint y: 280, endPoint x: 168, endPoint y: 279, distance: 65.2
click at [168, 289] on div "Mobile : 919912374751" at bounding box center [163, 295] width 190 height 12
copy div "9912374751"
